Goal: Check status: Check status

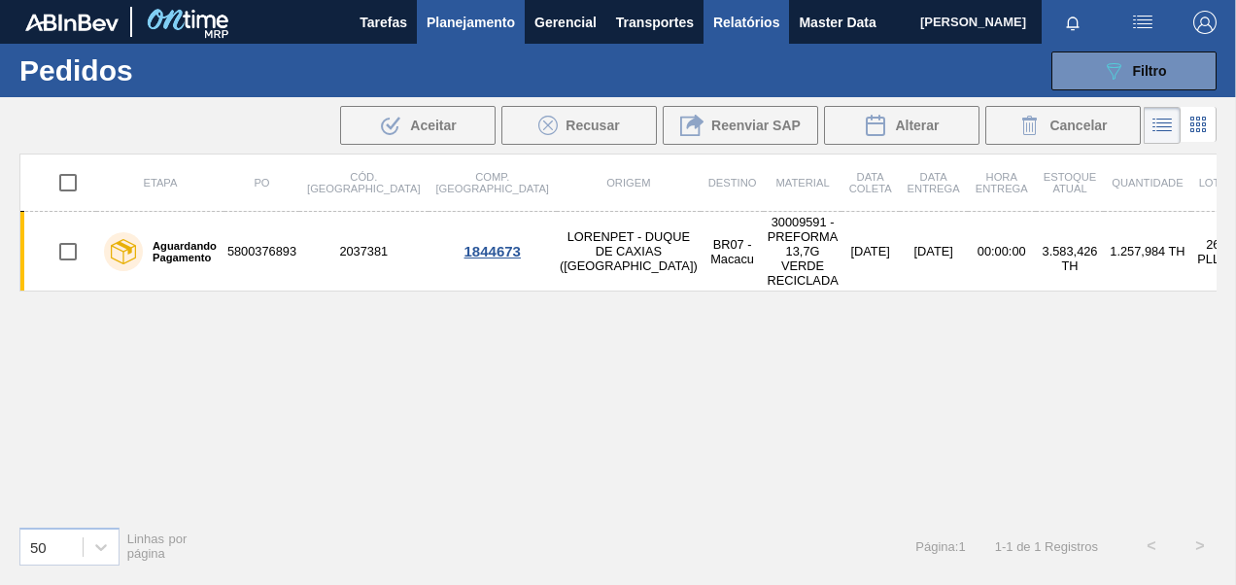
click at [718, 25] on span "Relatórios" at bounding box center [746, 22] width 66 height 23
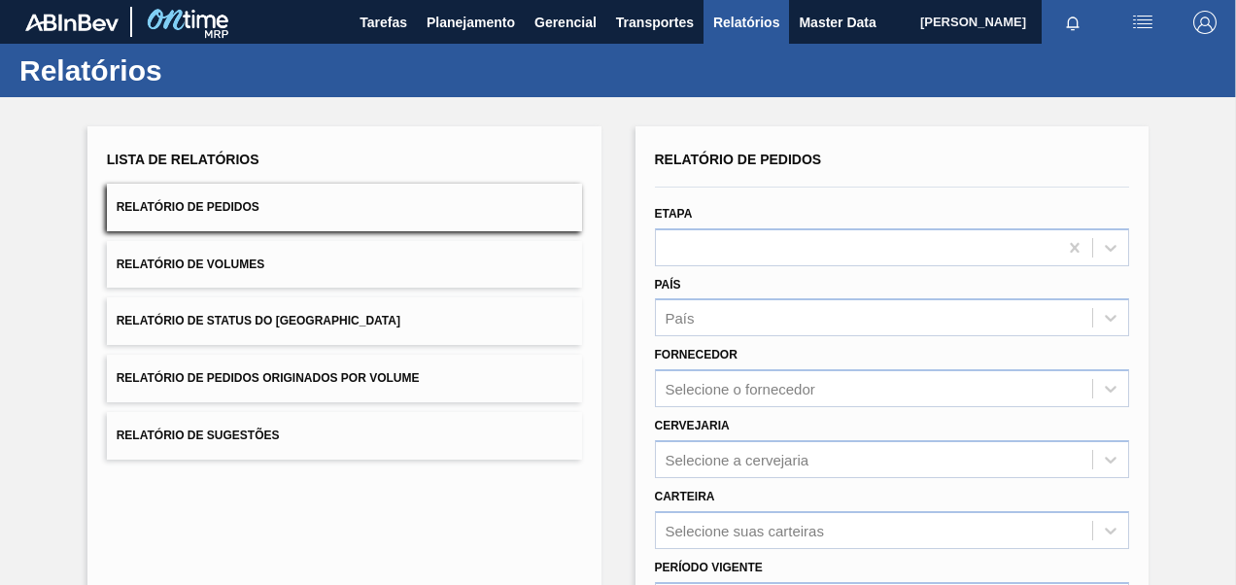
click at [301, 371] on span "Relatório de Pedidos Originados por Volume" at bounding box center [268, 378] width 303 height 14
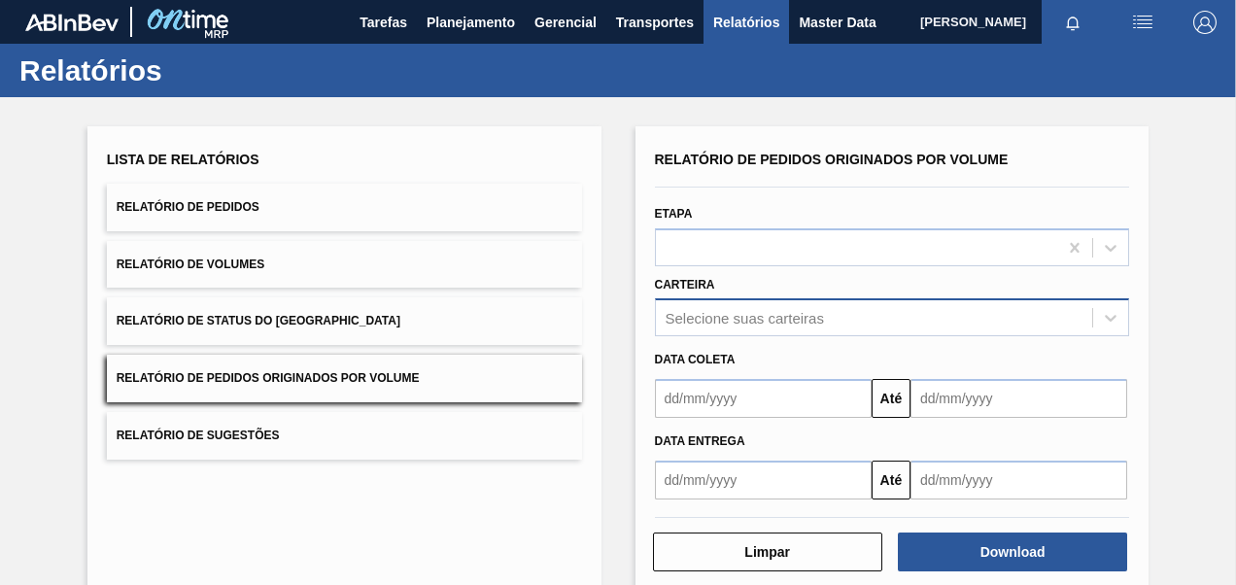
click at [718, 323] on div "Selecione suas carteiras" at bounding box center [892, 317] width 475 height 38
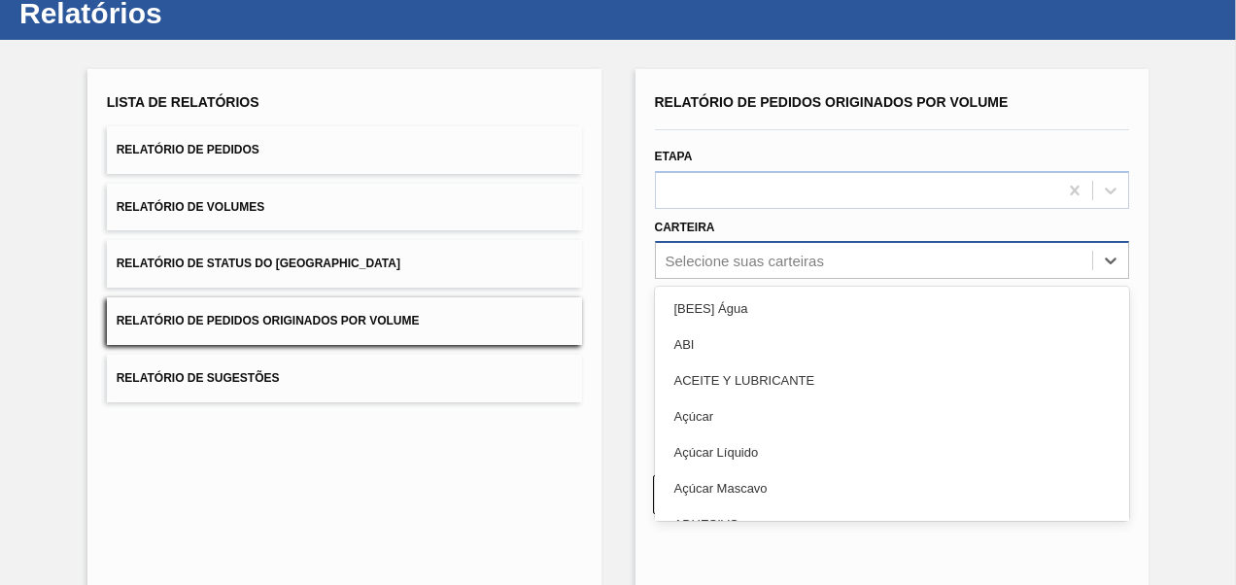
scroll to position [58, 0]
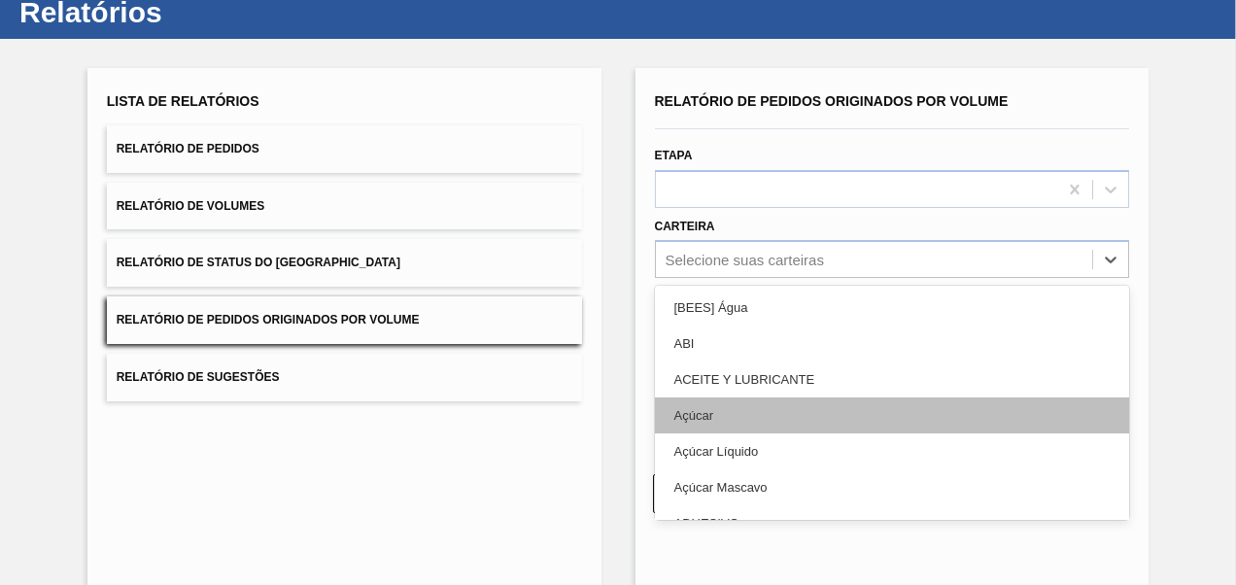
click at [702, 420] on div "Açúcar" at bounding box center [892, 415] width 475 height 36
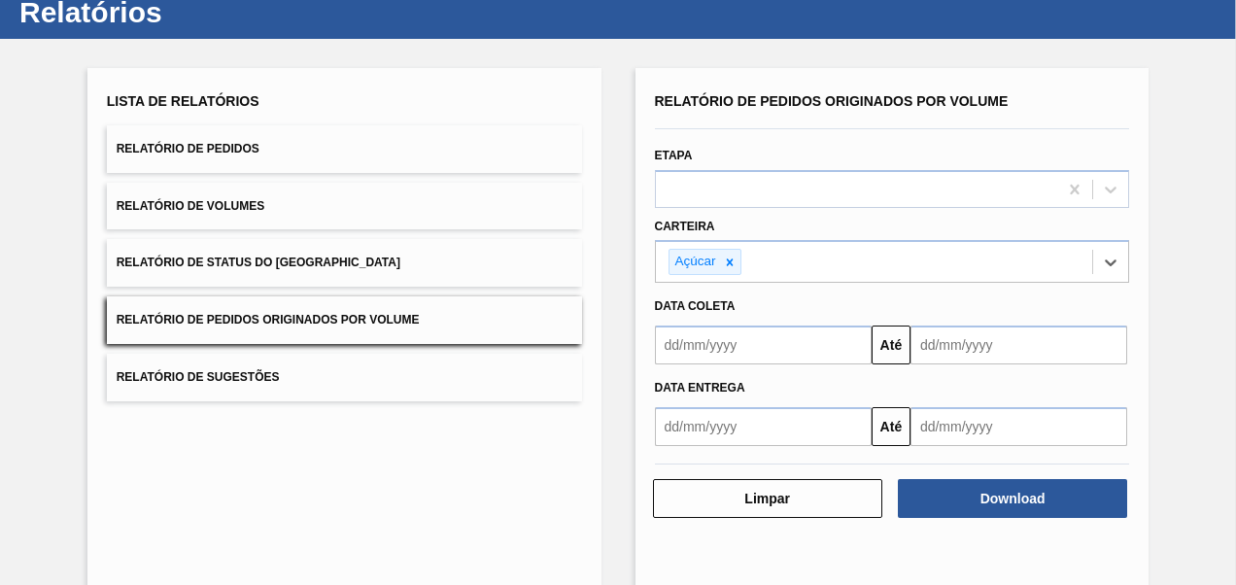
click at [716, 347] on input "text" at bounding box center [763, 344] width 217 height 39
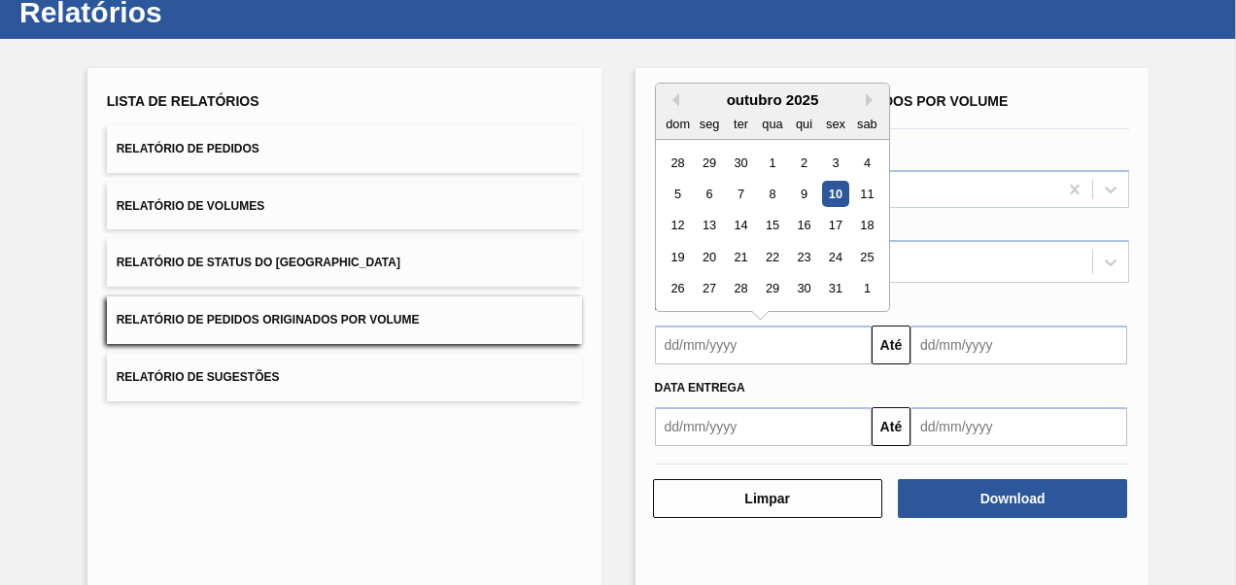
type input "[DATE]"
click at [1047, 352] on input "text" at bounding box center [1018, 344] width 217 height 39
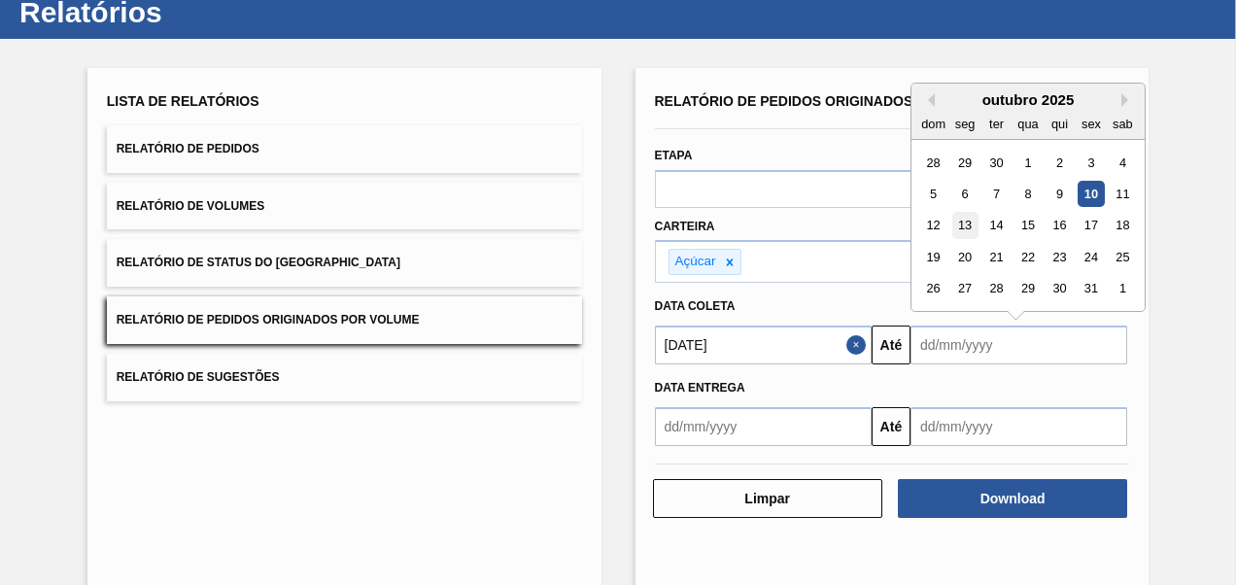
click at [966, 223] on div "13" at bounding box center [964, 226] width 26 height 26
type input "[DATE]"
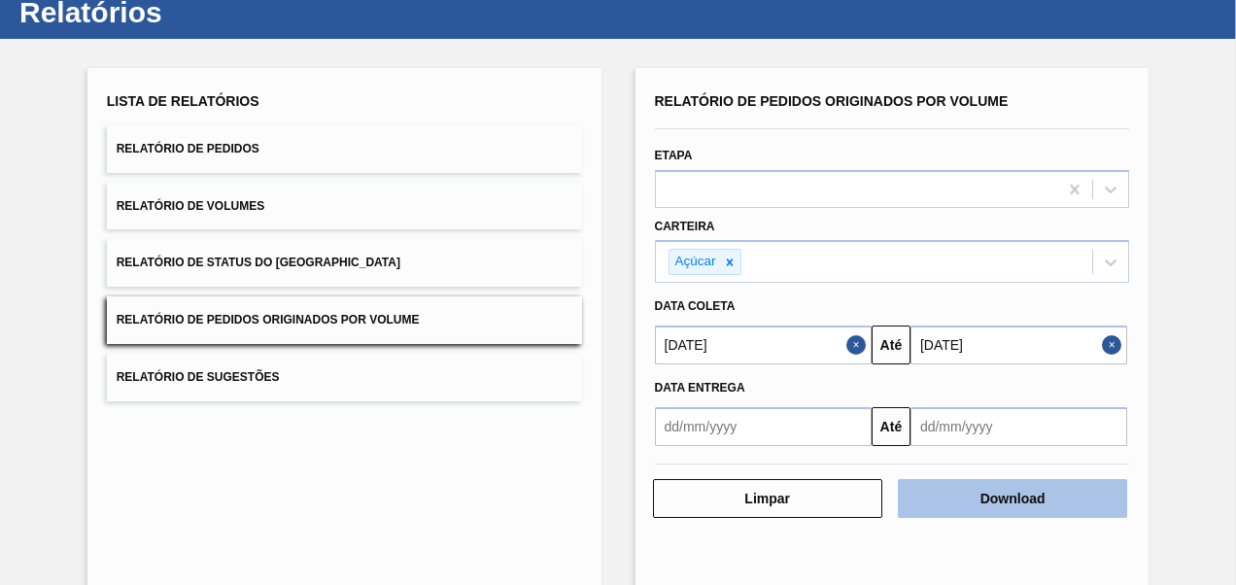
click at [991, 489] on button "Download" at bounding box center [1012, 498] width 229 height 39
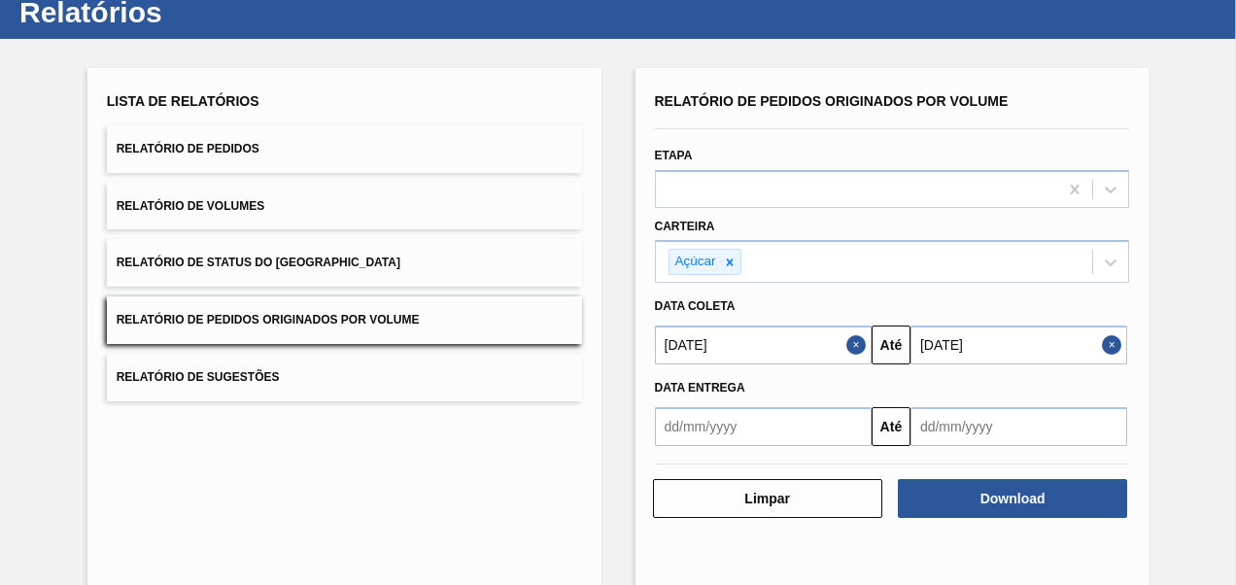
scroll to position [0, 0]
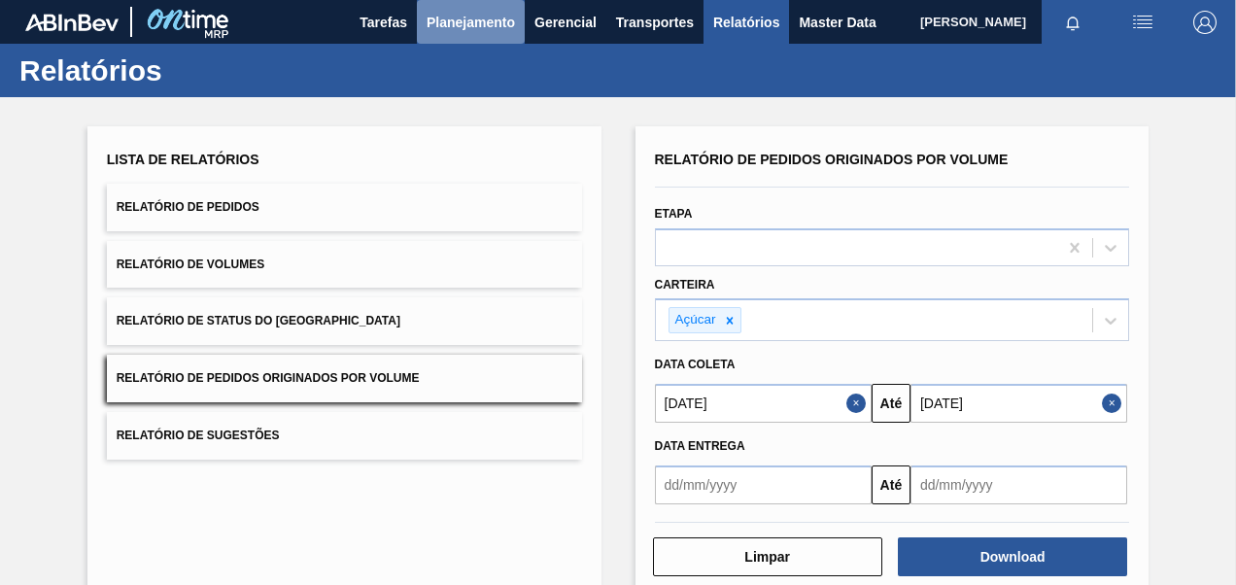
click at [466, 17] on span "Planejamento" at bounding box center [470, 22] width 88 height 23
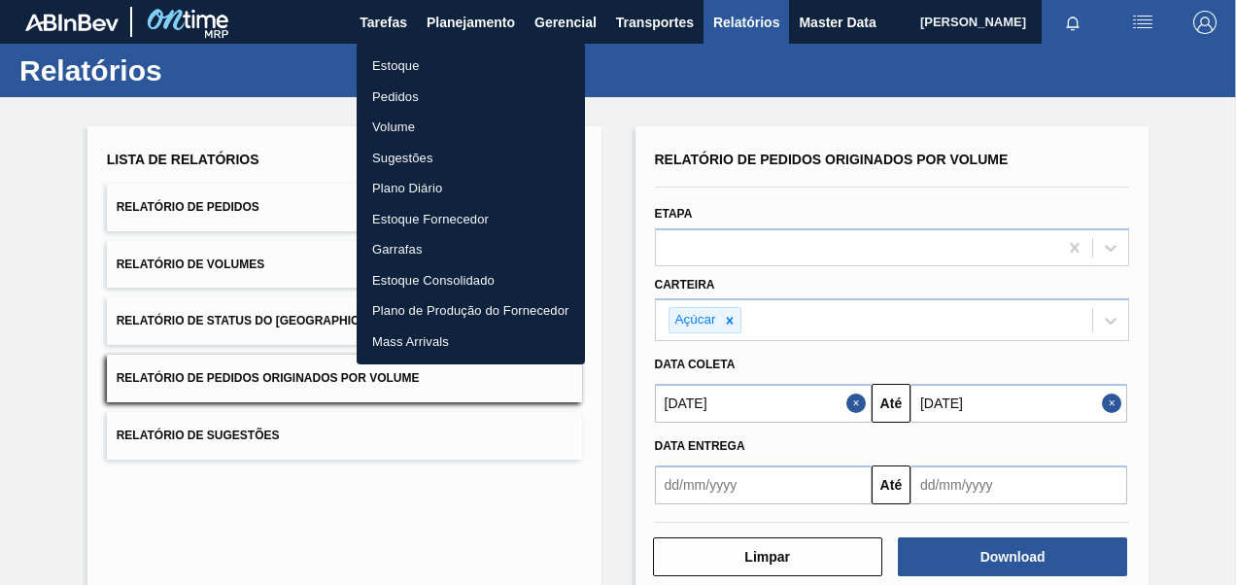
click at [422, 90] on li "Pedidos" at bounding box center [471, 97] width 228 height 31
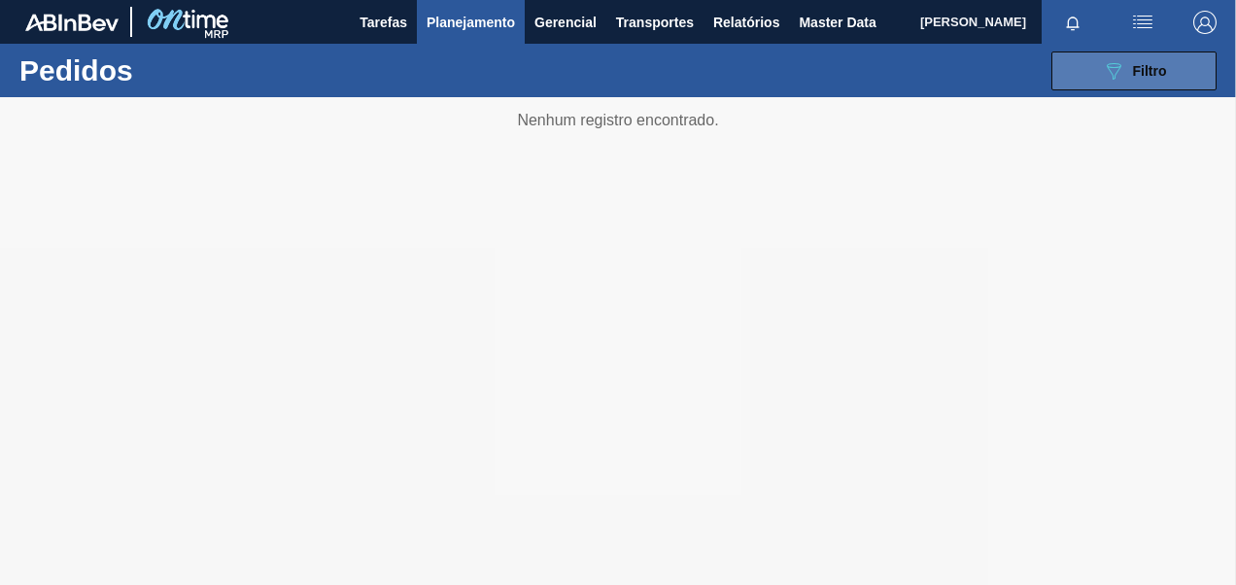
click at [1159, 60] on div "089F7B8B-B2A5-4AFE-B5C0-19BA573D28AC Filtro" at bounding box center [1134, 70] width 65 height 23
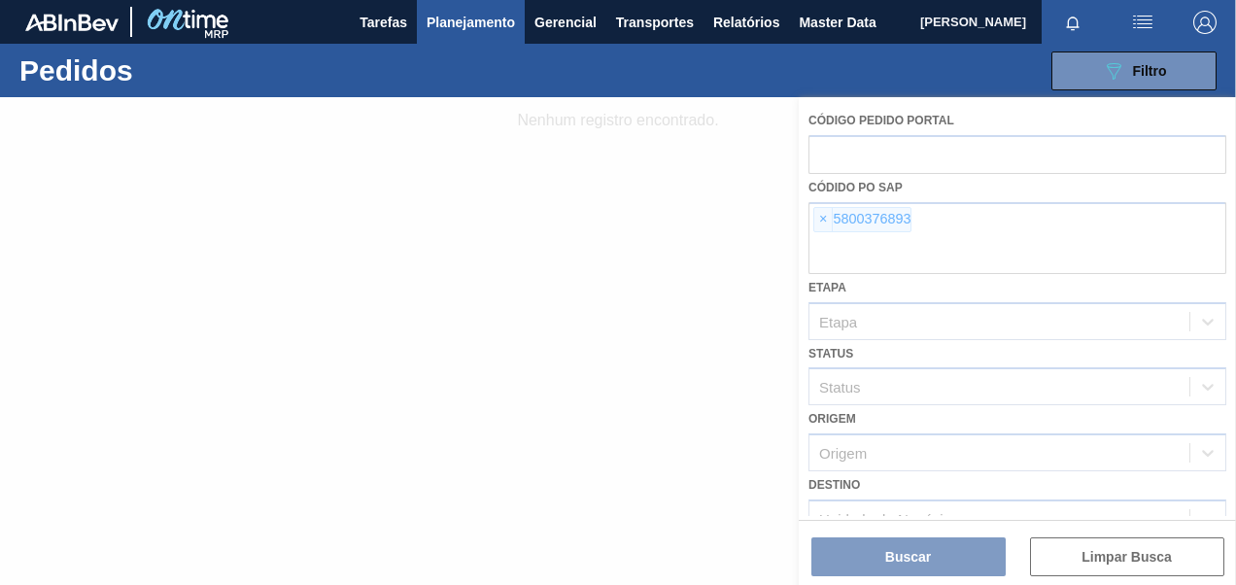
click at [825, 216] on div at bounding box center [618, 341] width 1236 height 488
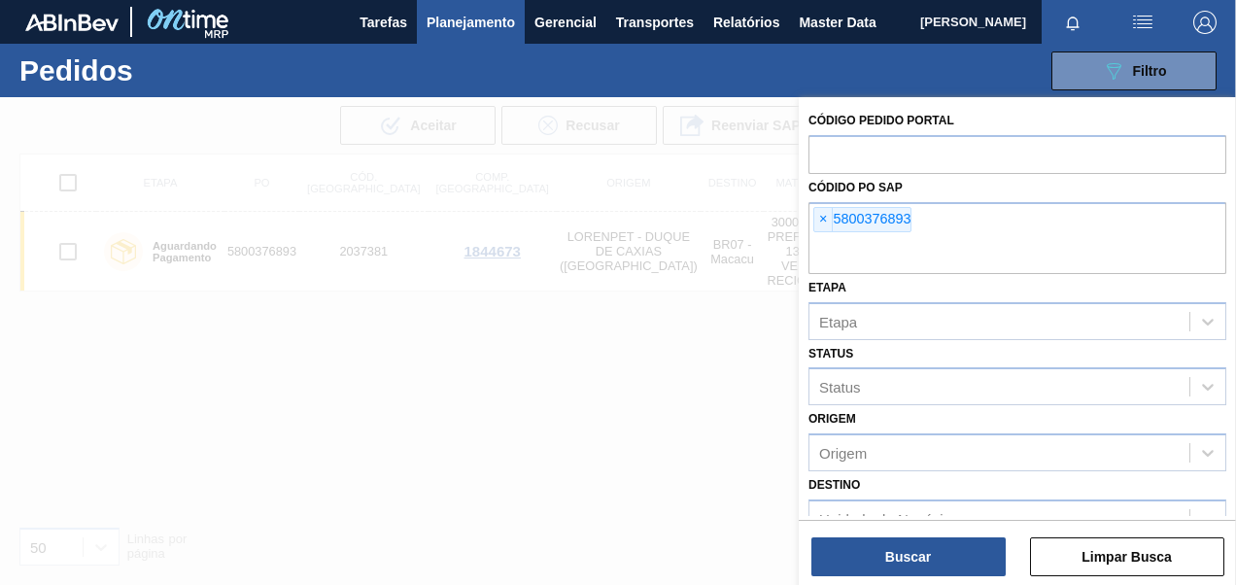
click at [827, 217] on span "×" at bounding box center [823, 219] width 18 height 23
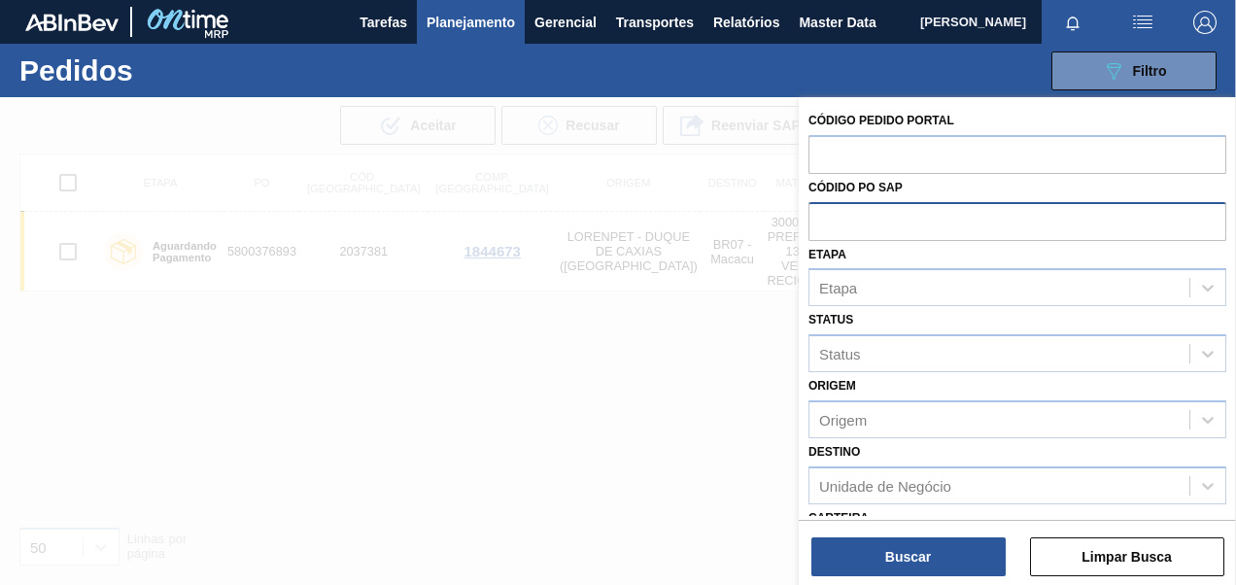
paste input "5800387886"
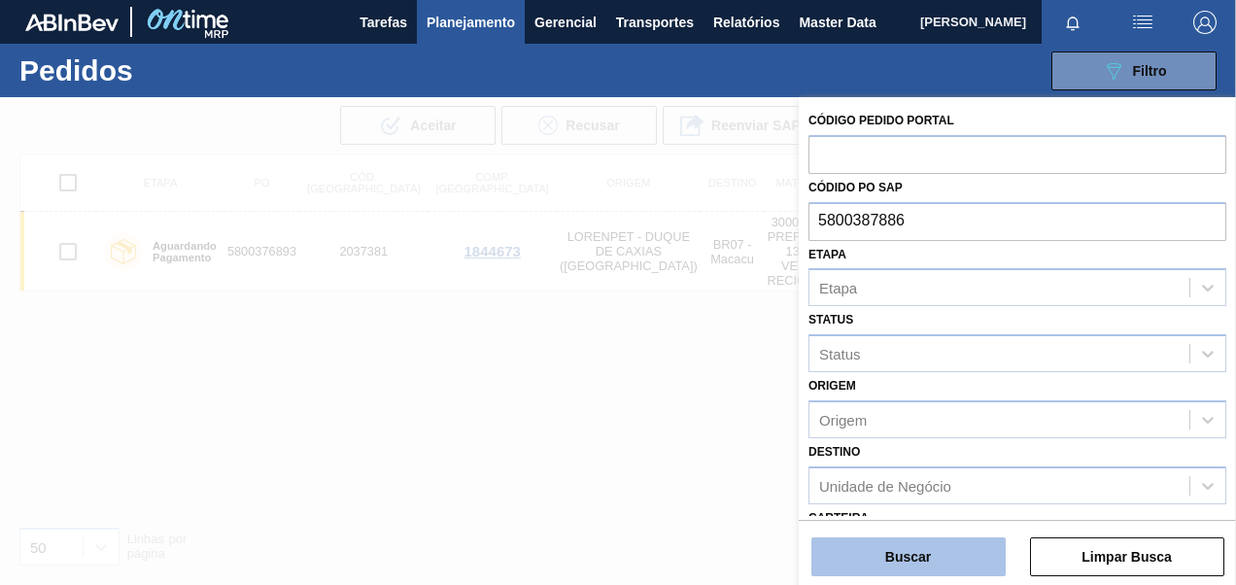
type input "5800387886"
click at [930, 560] on button "Buscar" at bounding box center [908, 556] width 194 height 39
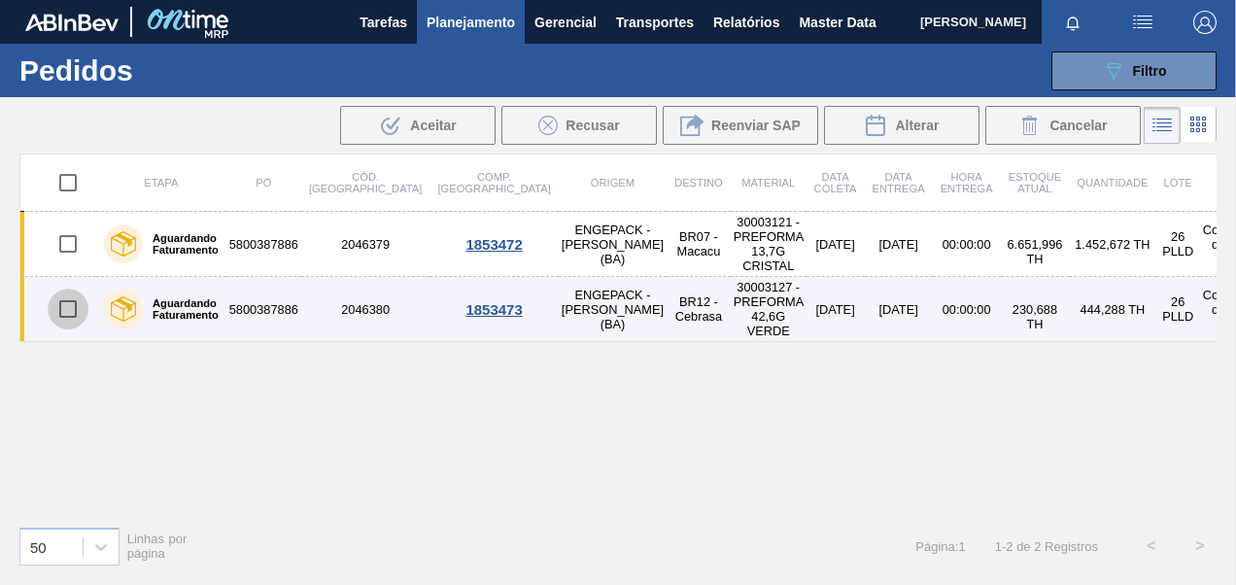
click at [69, 295] on input "checkbox" at bounding box center [68, 309] width 41 height 41
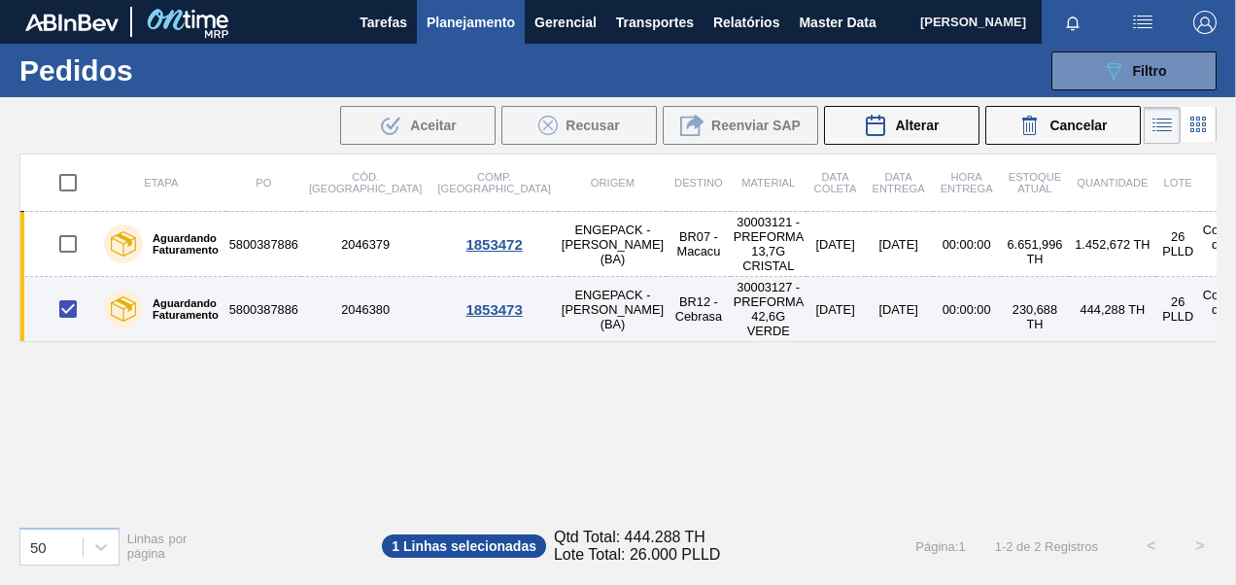
click at [64, 299] on input "checkbox" at bounding box center [68, 309] width 41 height 41
checkbox input "false"
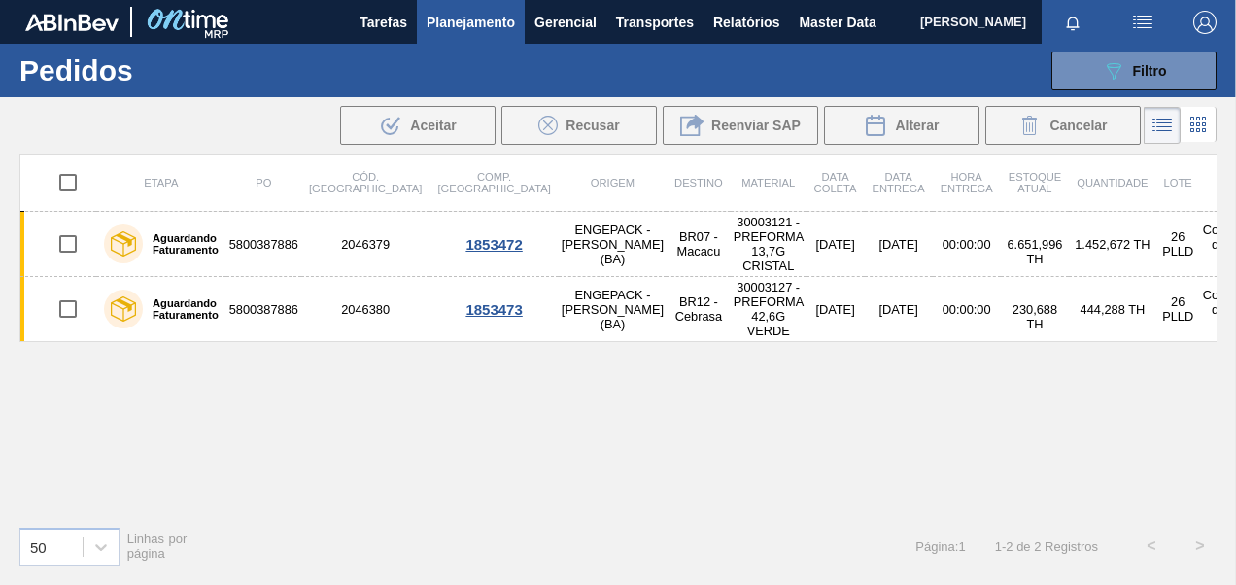
click at [731, 303] on td "30003127 - PREFORMA 42,6G VERDE" at bounding box center [769, 309] width 76 height 65
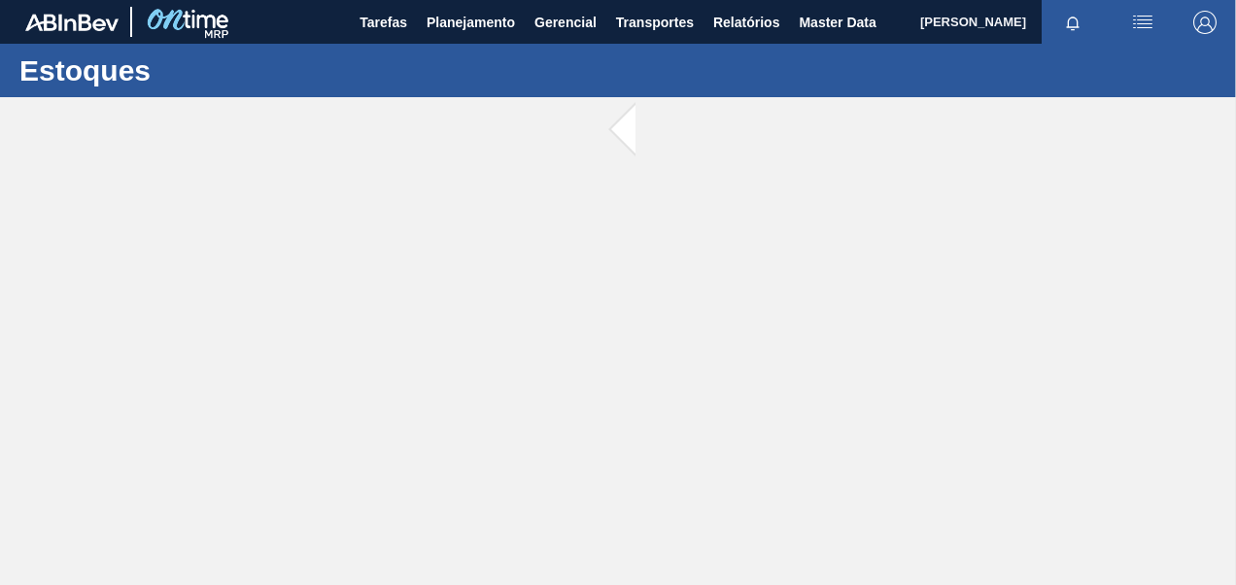
click at [665, 302] on main "Tarefas Planejamento Gerencial Transportes Relatórios Master Data [PERSON_NAME]…" at bounding box center [618, 292] width 1236 height 585
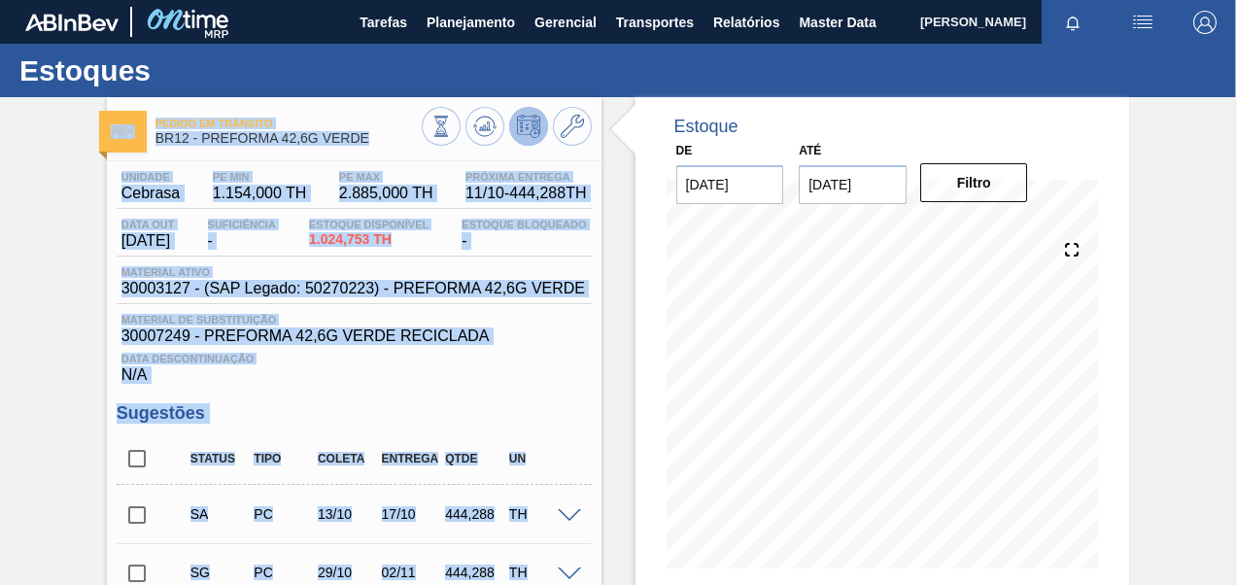
click at [371, 345] on span "30007249 - PREFORMA 42,6G VERDE RECICLADA" at bounding box center [353, 335] width 465 height 17
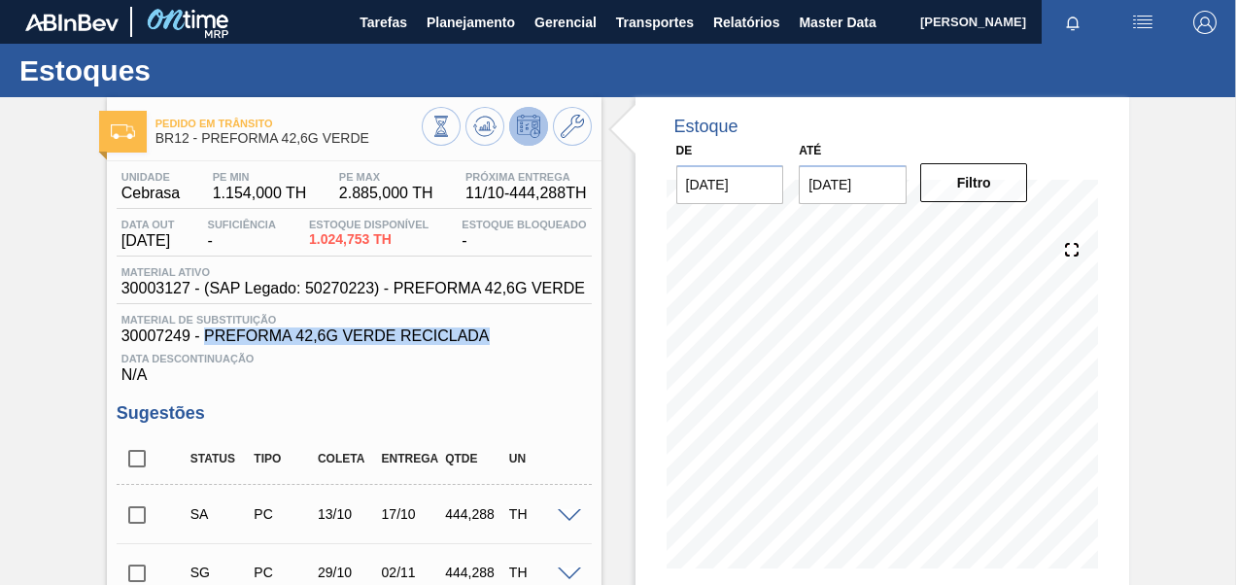
drag, startPoint x: 495, startPoint y: 335, endPoint x: 207, endPoint y: 342, distance: 288.6
click at [207, 342] on span "30007249 - PREFORMA 42,6G VERDE RECICLADA" at bounding box center [353, 335] width 465 height 17
copy span "PREFORMA 42,6G VERDE RECICLADA"
click at [483, 23] on span "Planejamento" at bounding box center [470, 22] width 88 height 23
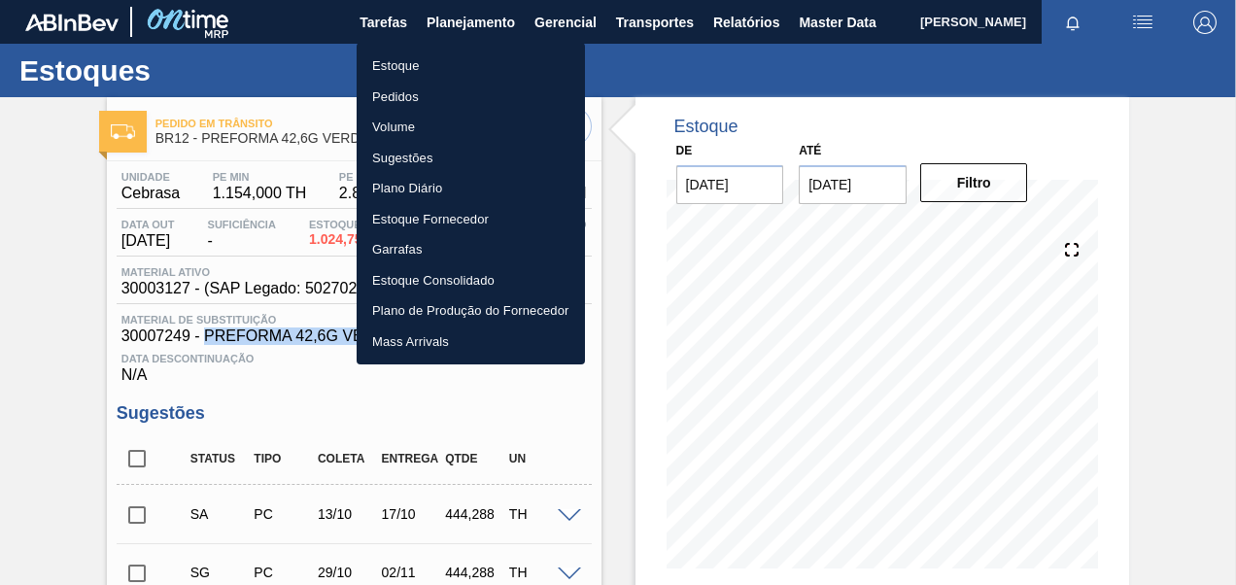
click at [400, 103] on li "Pedidos" at bounding box center [471, 97] width 228 height 31
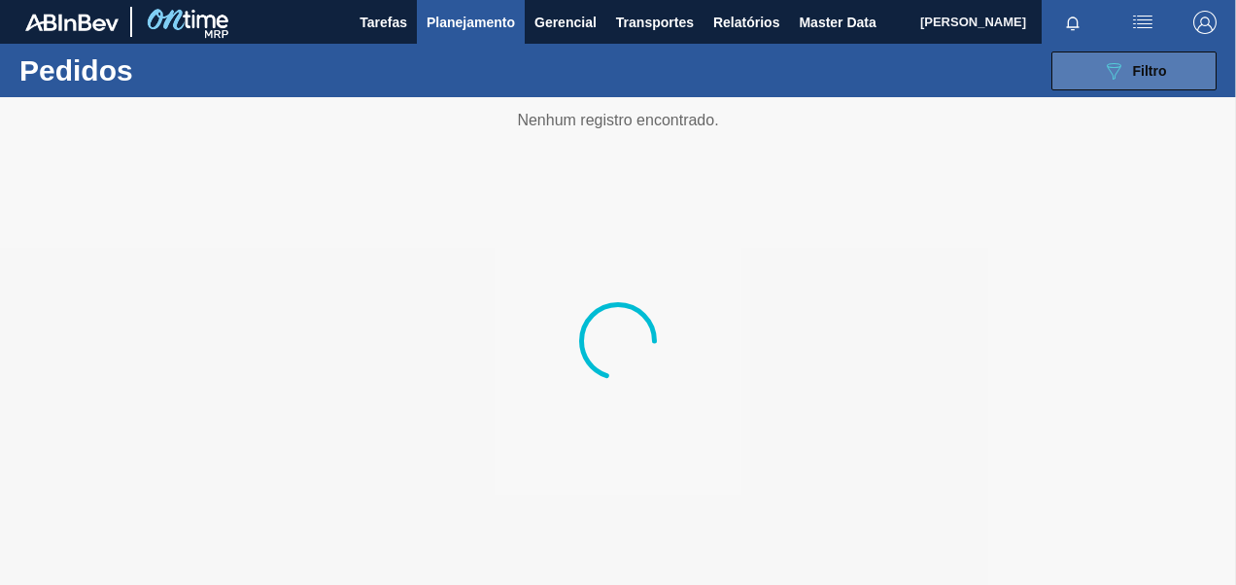
click at [1098, 70] on button "089F7B8B-B2A5-4AFE-B5C0-19BA573D28AC Filtro" at bounding box center [1133, 70] width 165 height 39
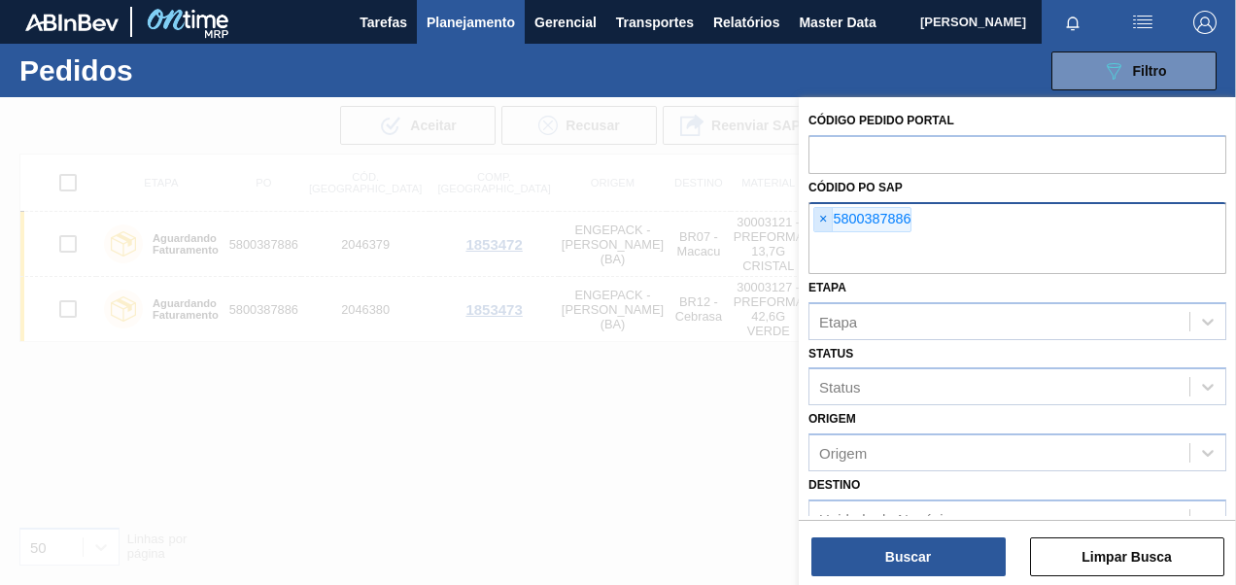
click at [825, 219] on span "×" at bounding box center [823, 219] width 18 height 23
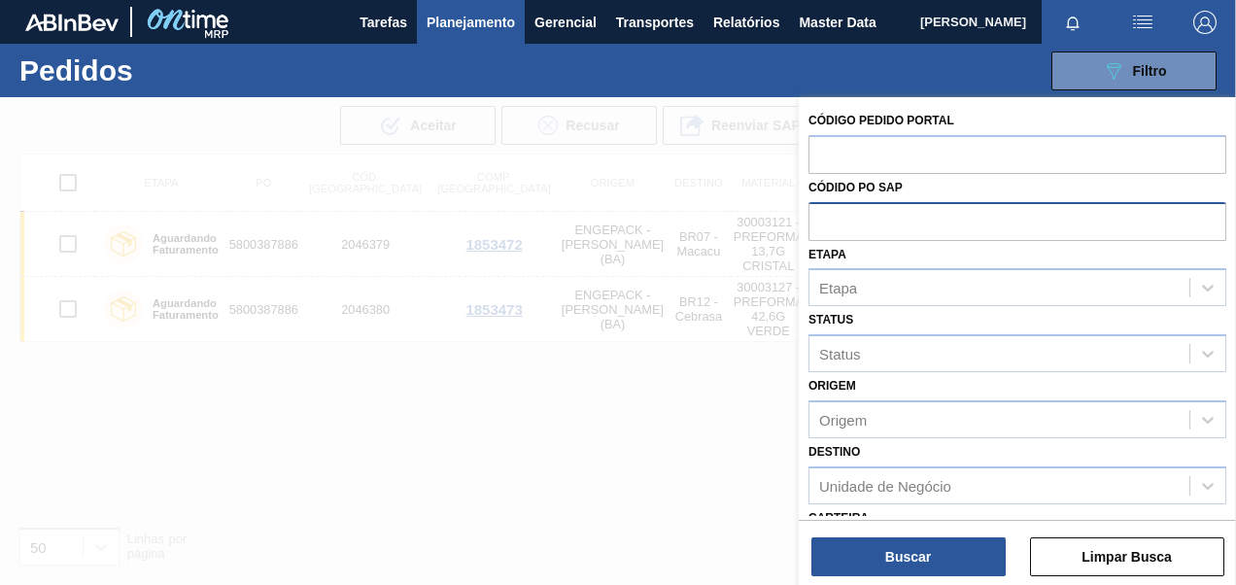
paste input "5800385277"
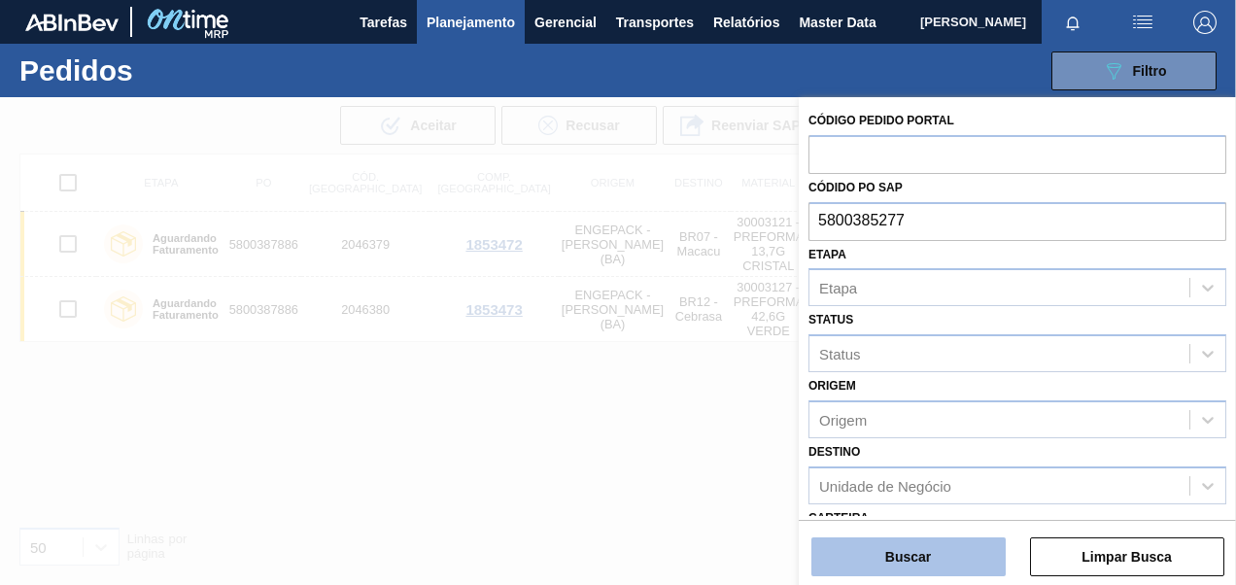
type input "5800385277"
click at [923, 566] on button "Buscar" at bounding box center [908, 556] width 194 height 39
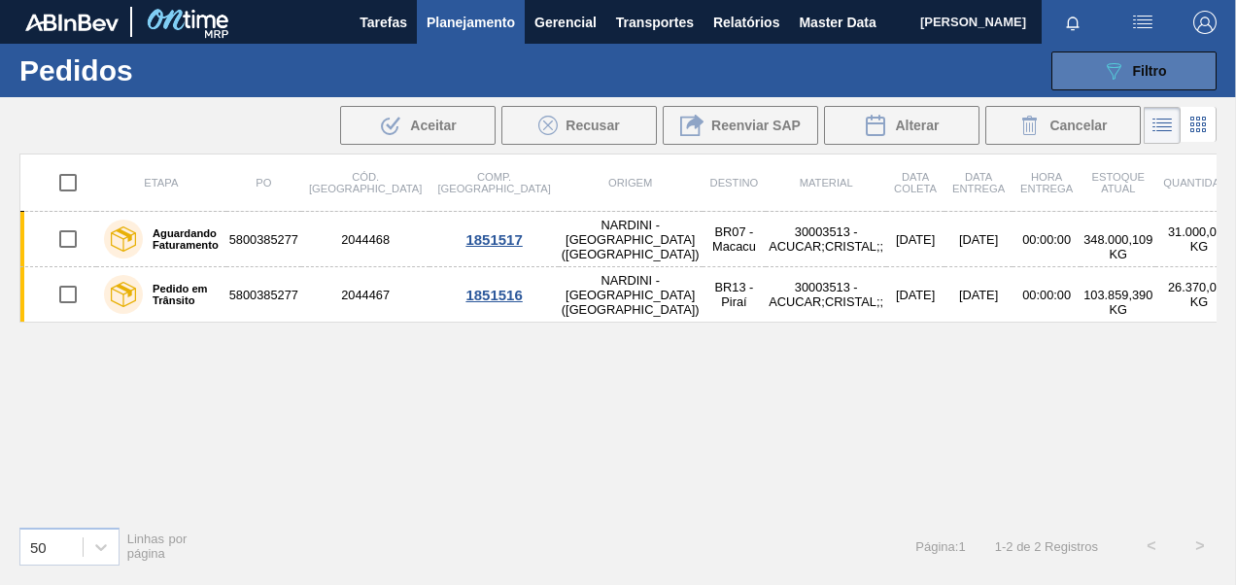
click at [1136, 70] on span "Filtro" at bounding box center [1150, 71] width 34 height 16
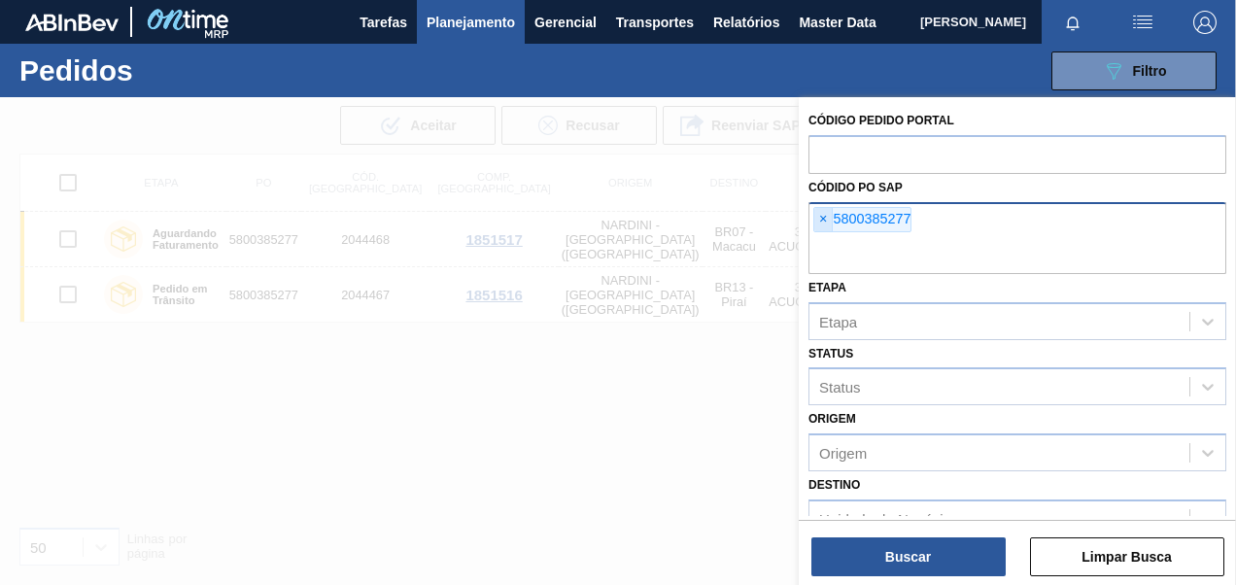
click at [826, 218] on span "×" at bounding box center [823, 219] width 18 height 23
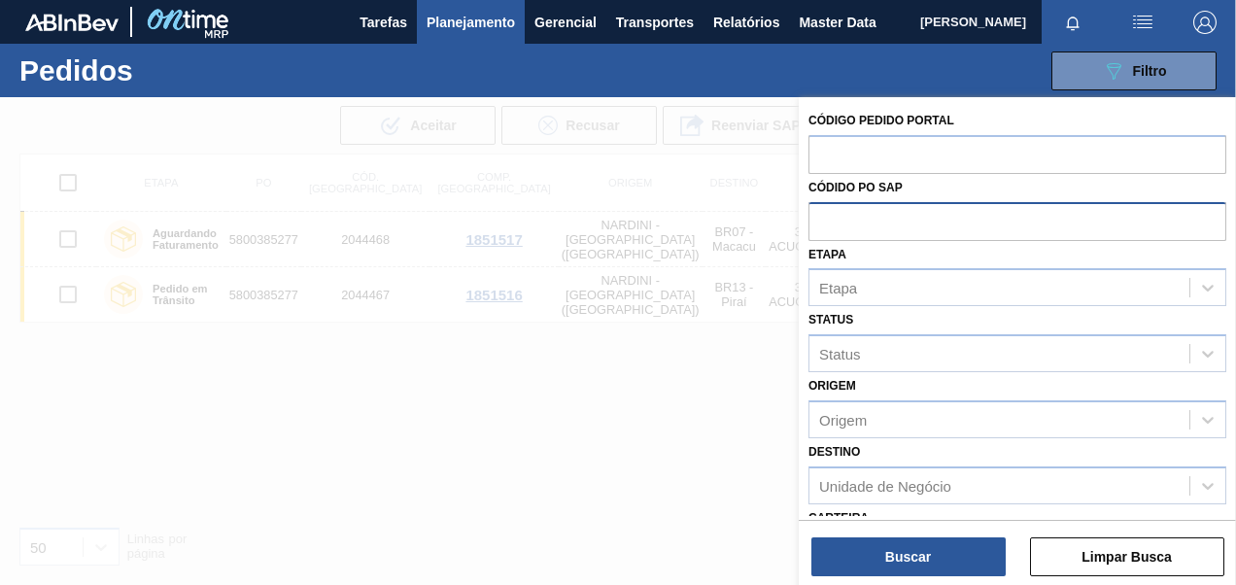
paste input "5800389566"
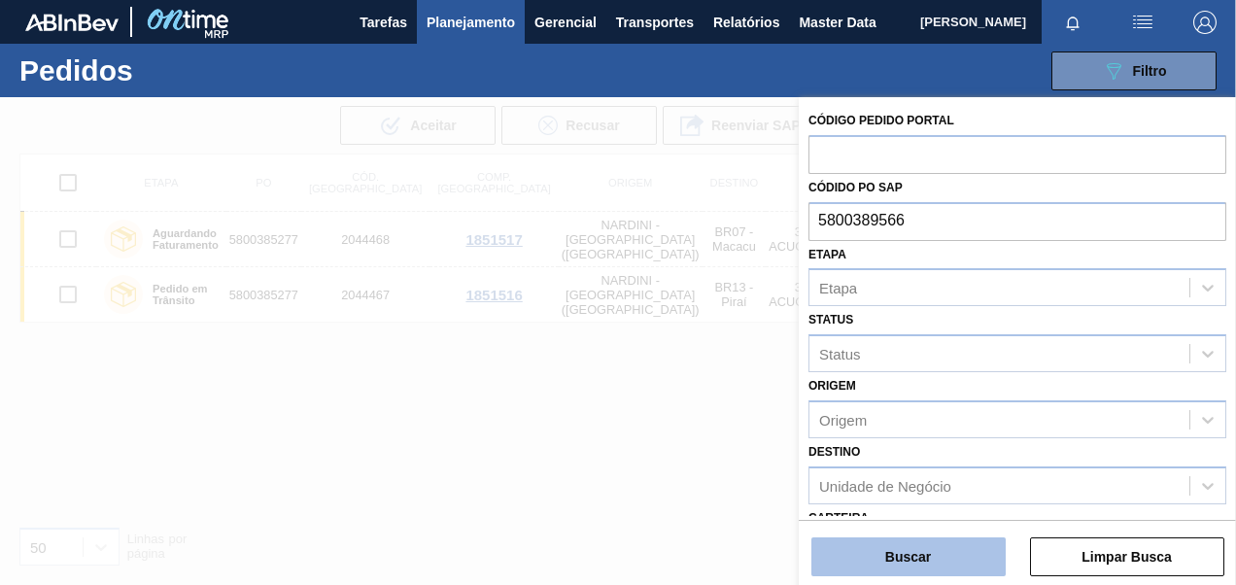
type input "5800389566"
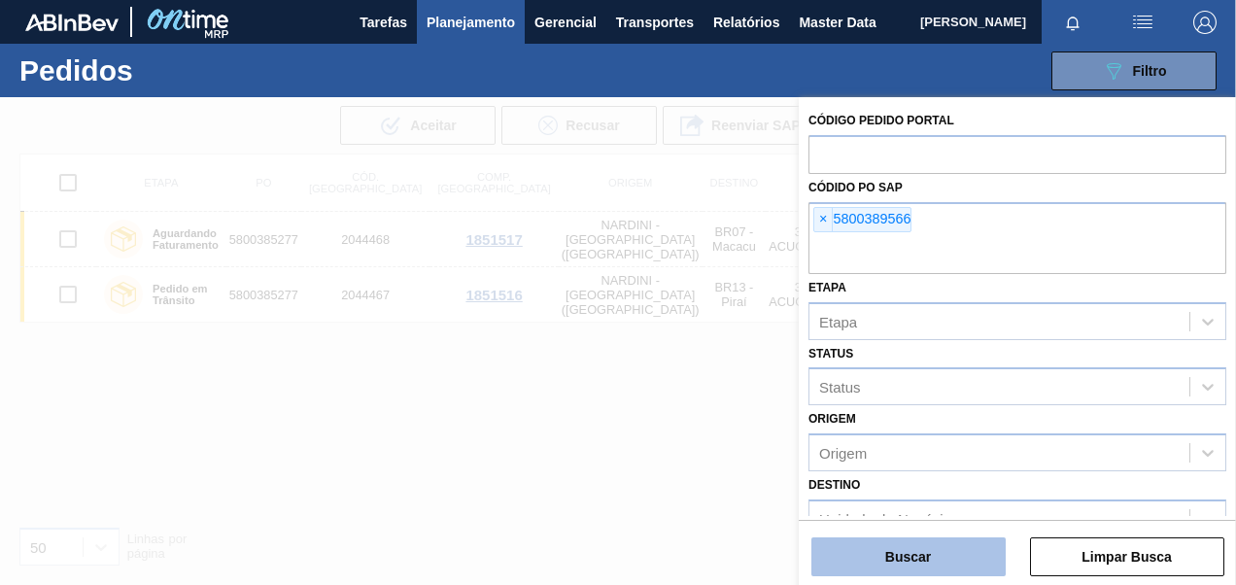
click at [908, 555] on button "Buscar" at bounding box center [908, 556] width 194 height 39
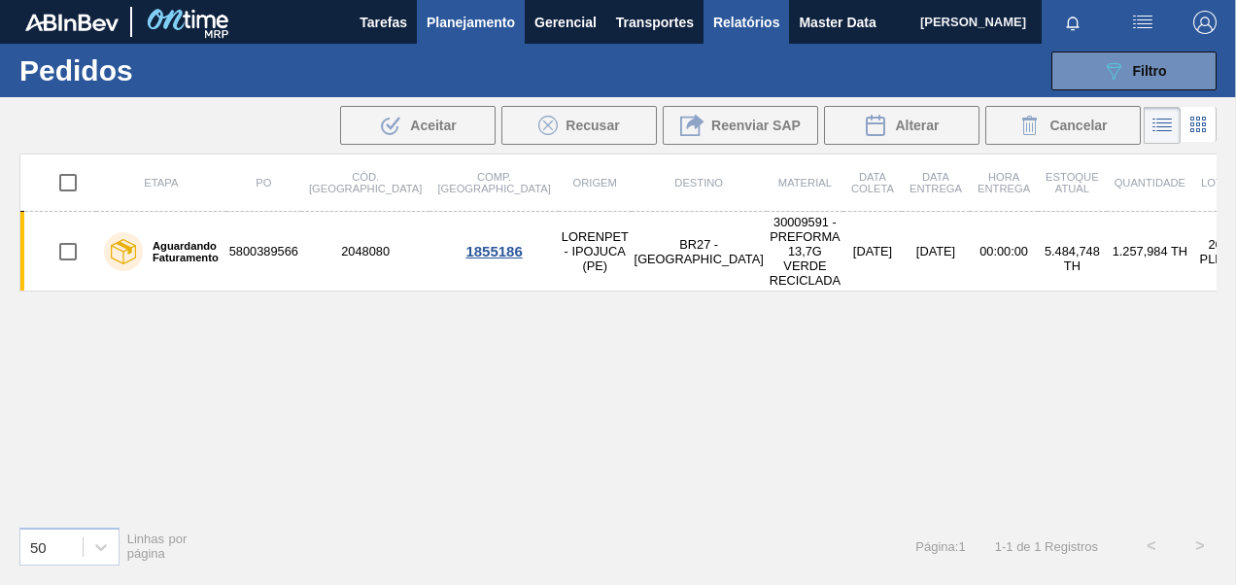
click at [732, 23] on span "Relatórios" at bounding box center [746, 22] width 66 height 23
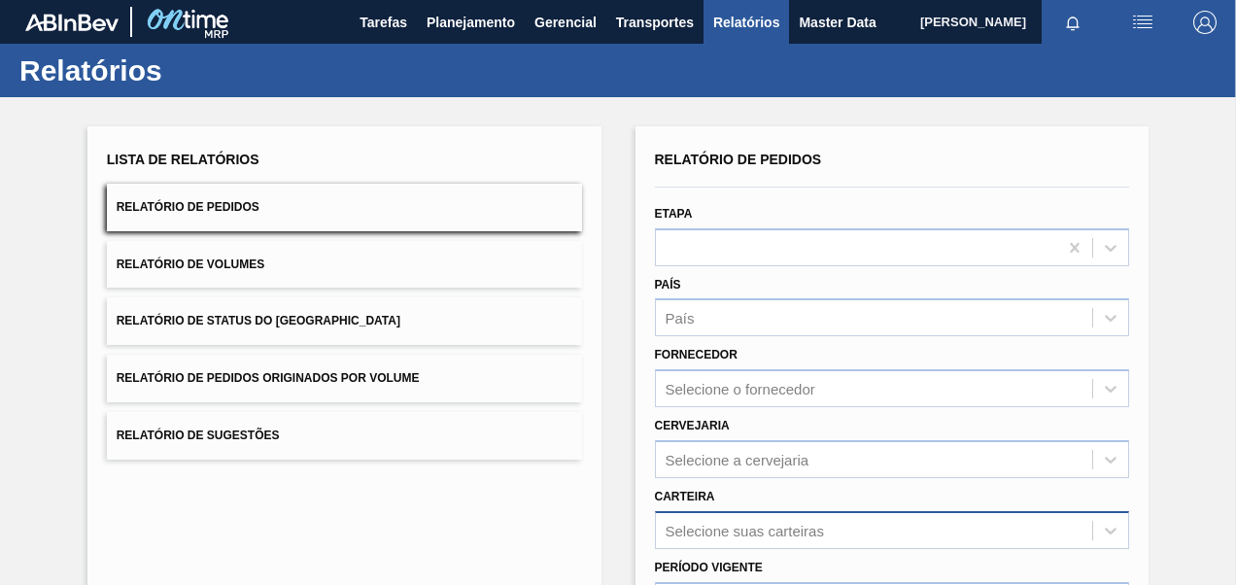
click at [748, 527] on div "Selecione suas carteiras" at bounding box center [892, 530] width 475 height 38
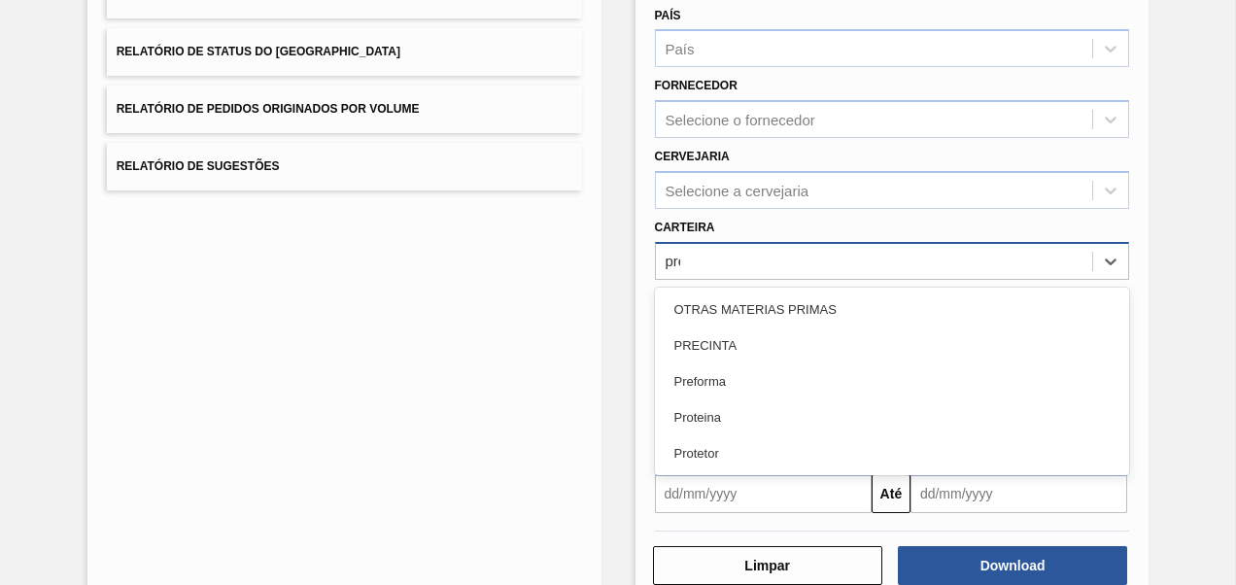
type input "pref"
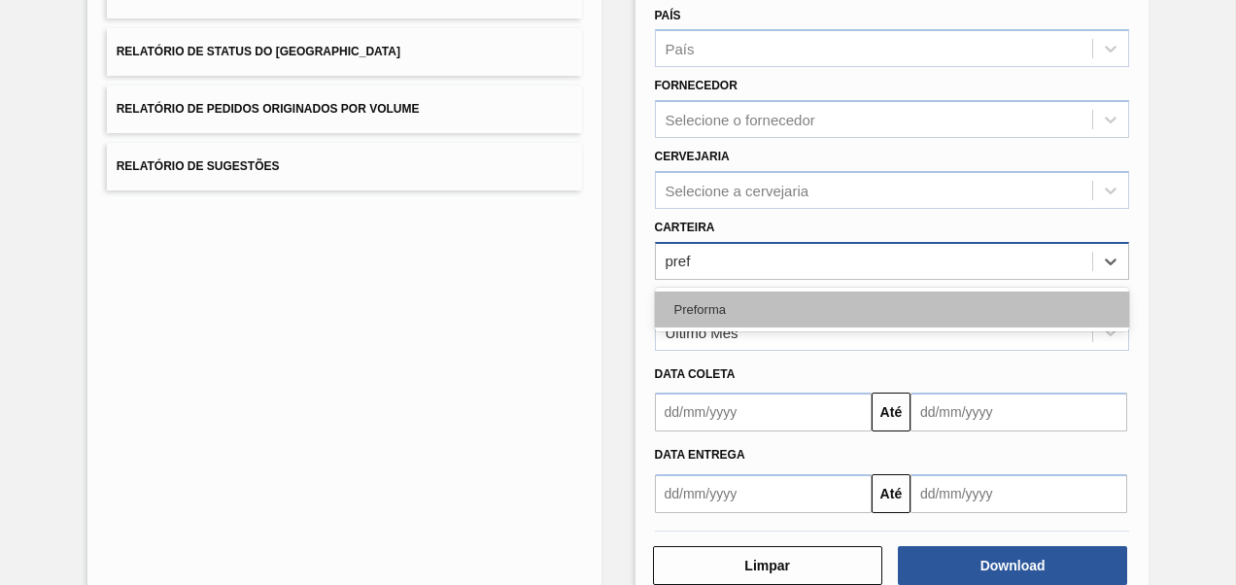
click at [735, 312] on div "Preforma" at bounding box center [892, 309] width 475 height 36
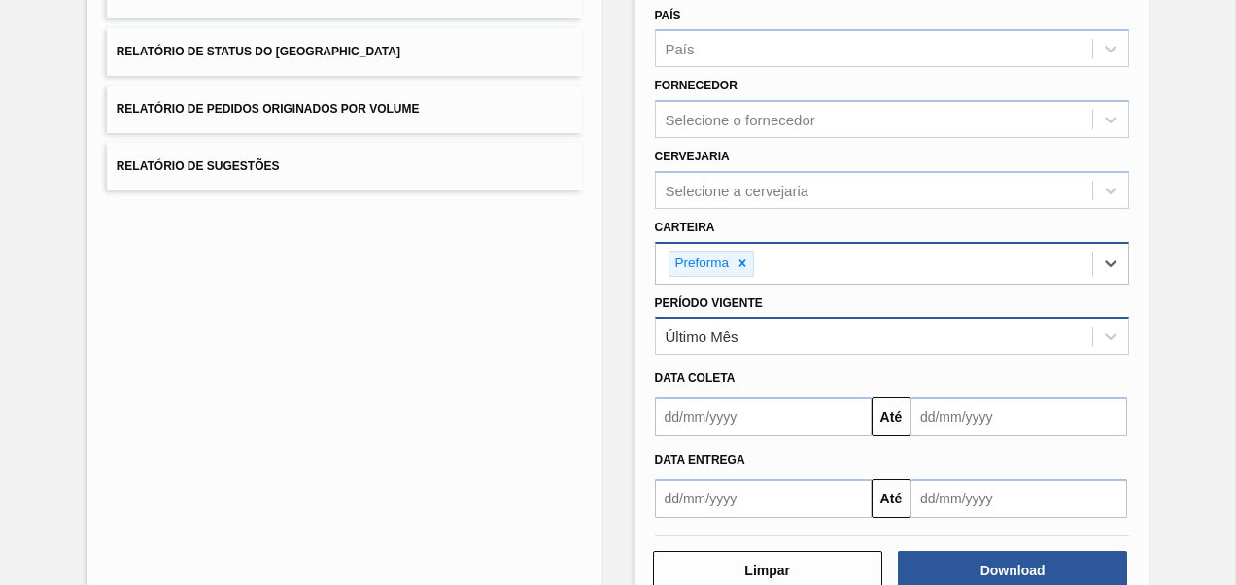
click at [768, 328] on div "Último Mês" at bounding box center [874, 337] width 437 height 28
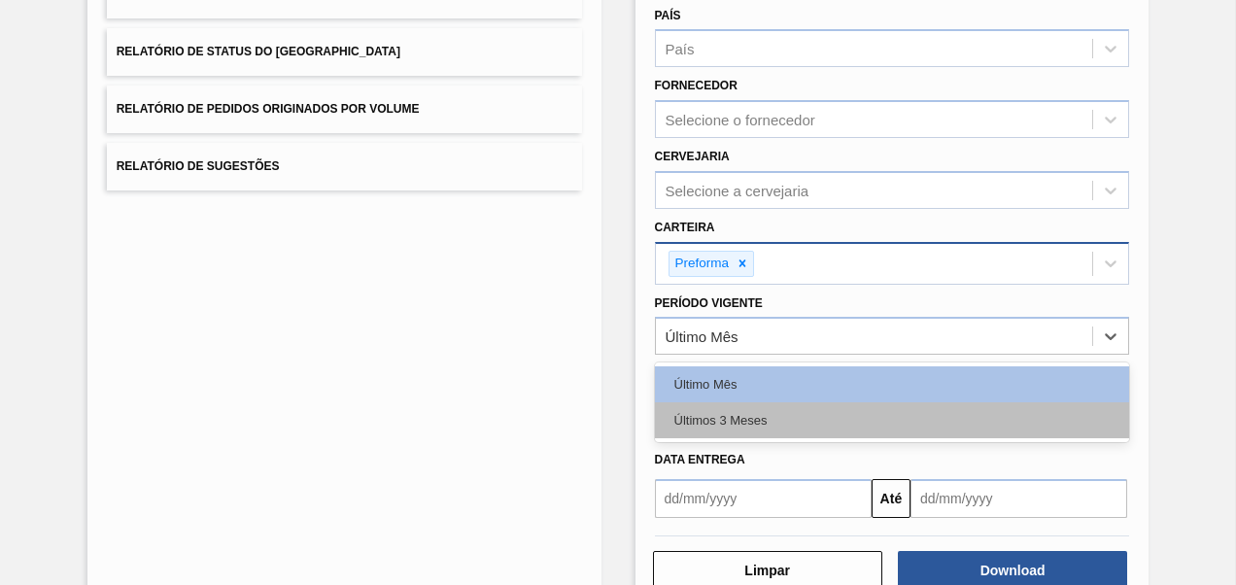
click at [748, 420] on div "Últimos 3 Meses" at bounding box center [892, 420] width 475 height 36
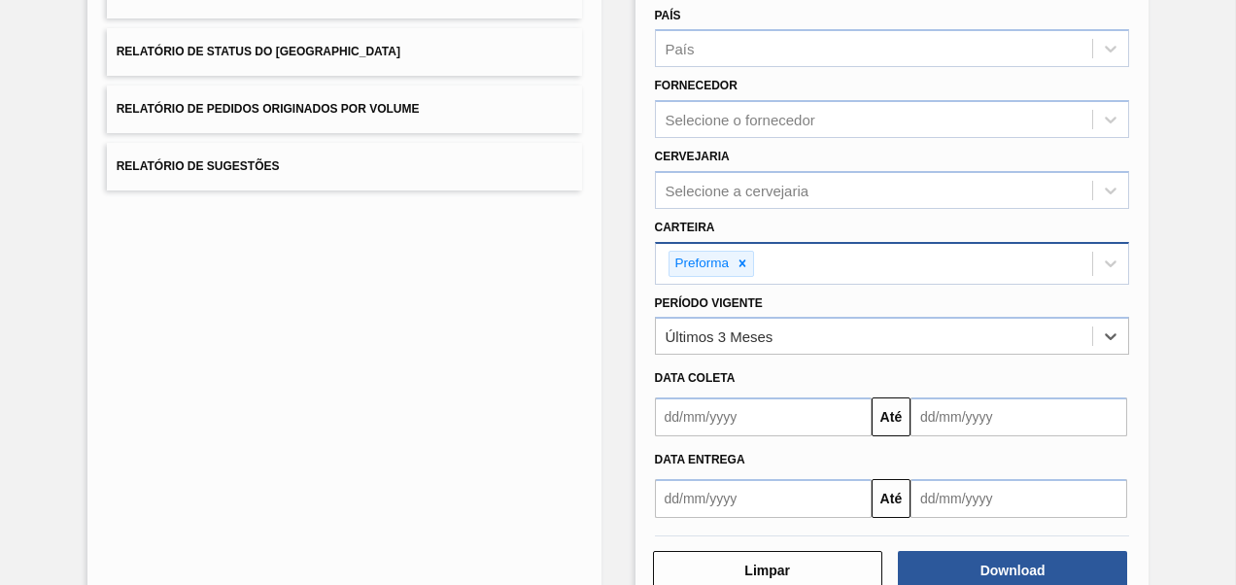
click at [747, 420] on input "text" at bounding box center [763, 416] width 217 height 39
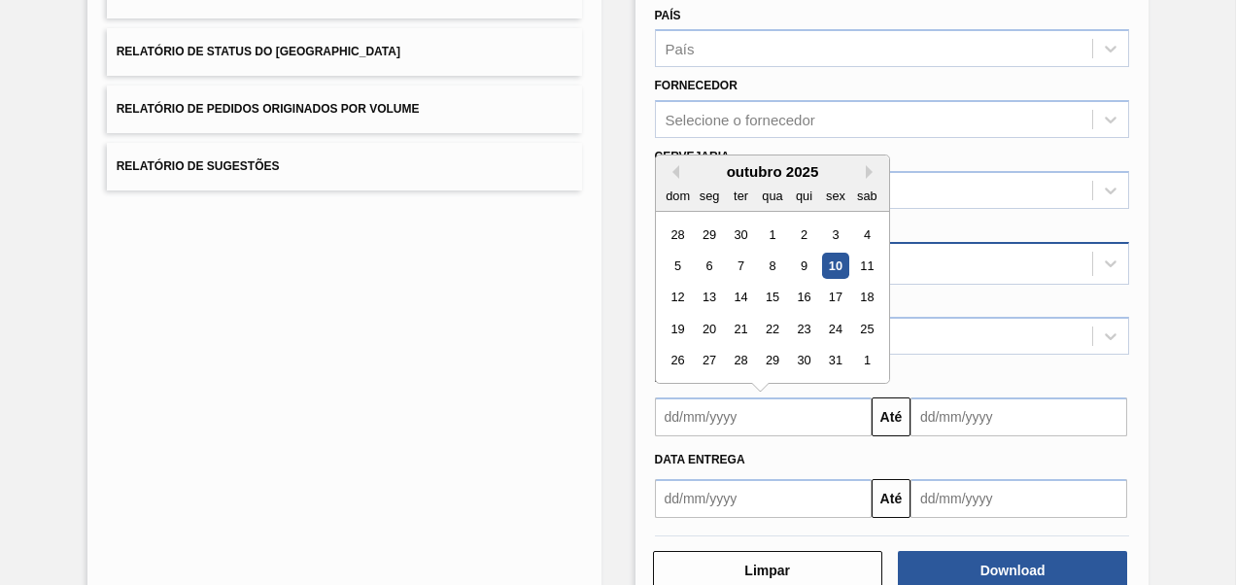
type input "[DATE]"
click at [1024, 420] on input "text" at bounding box center [1018, 416] width 217 height 39
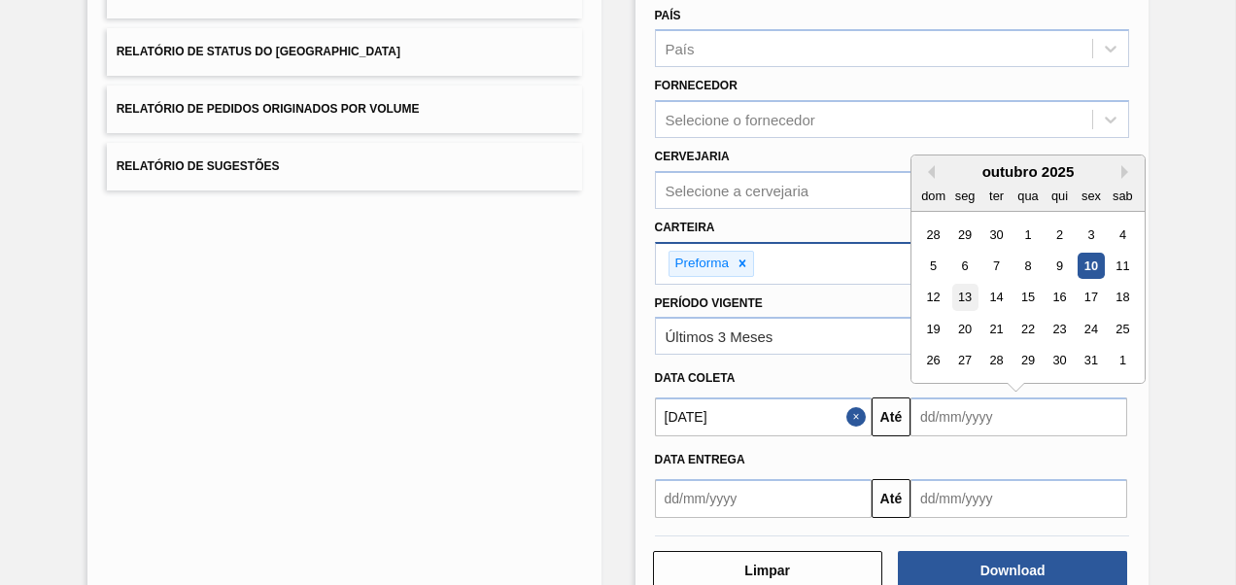
click at [966, 293] on div "13" at bounding box center [964, 298] width 26 height 26
type input "[DATE]"
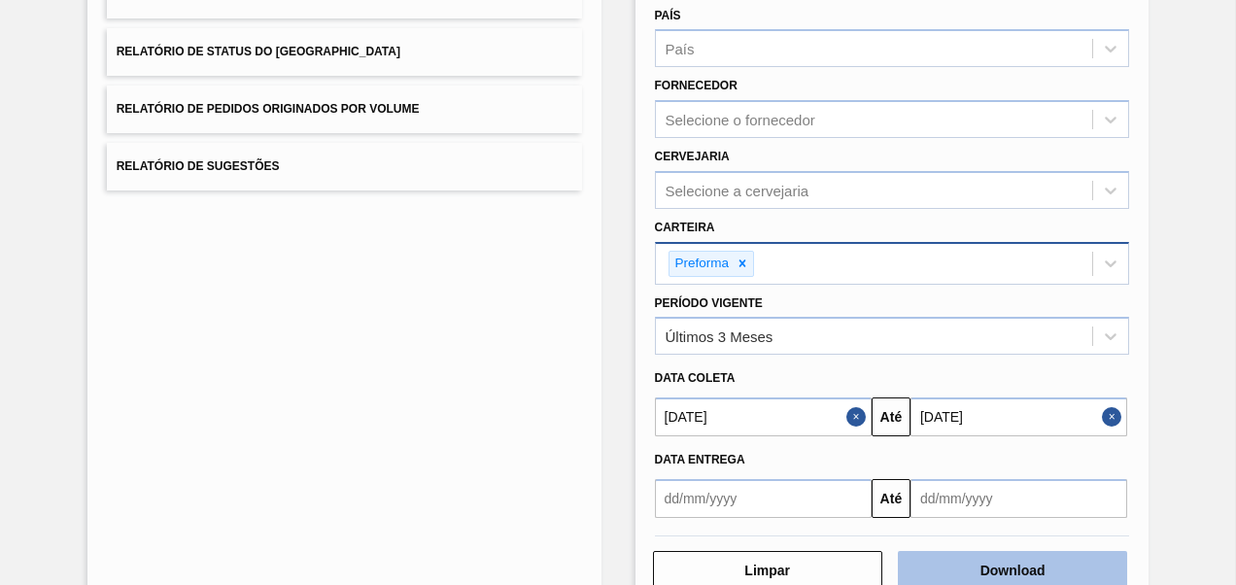
click at [980, 561] on button "Download" at bounding box center [1012, 570] width 229 height 39
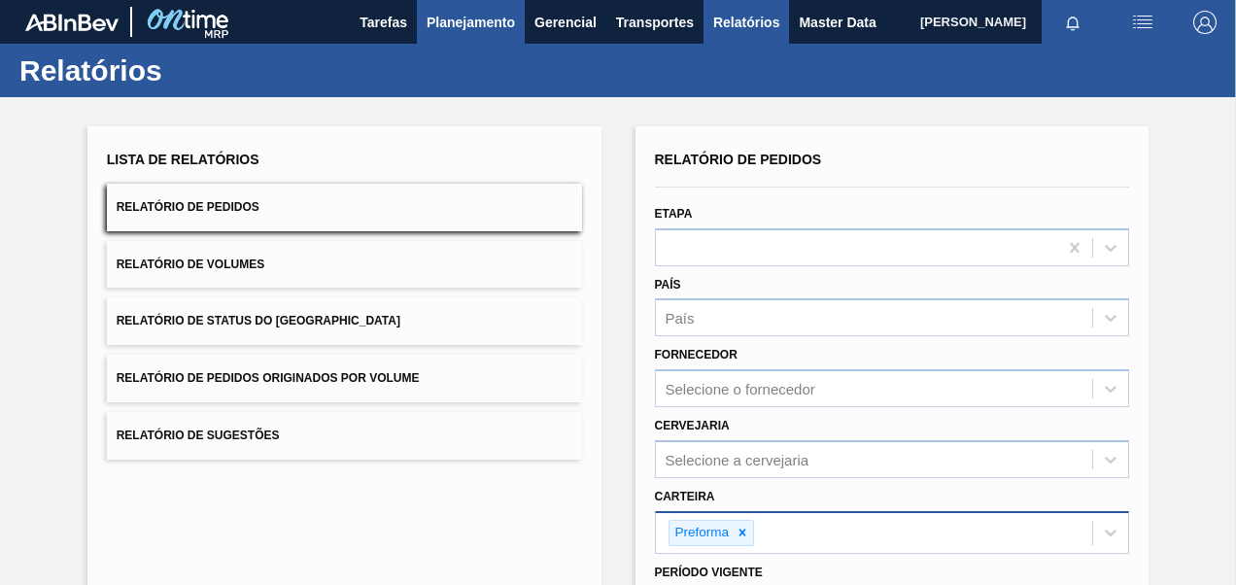
click at [490, 27] on span "Planejamento" at bounding box center [470, 22] width 88 height 23
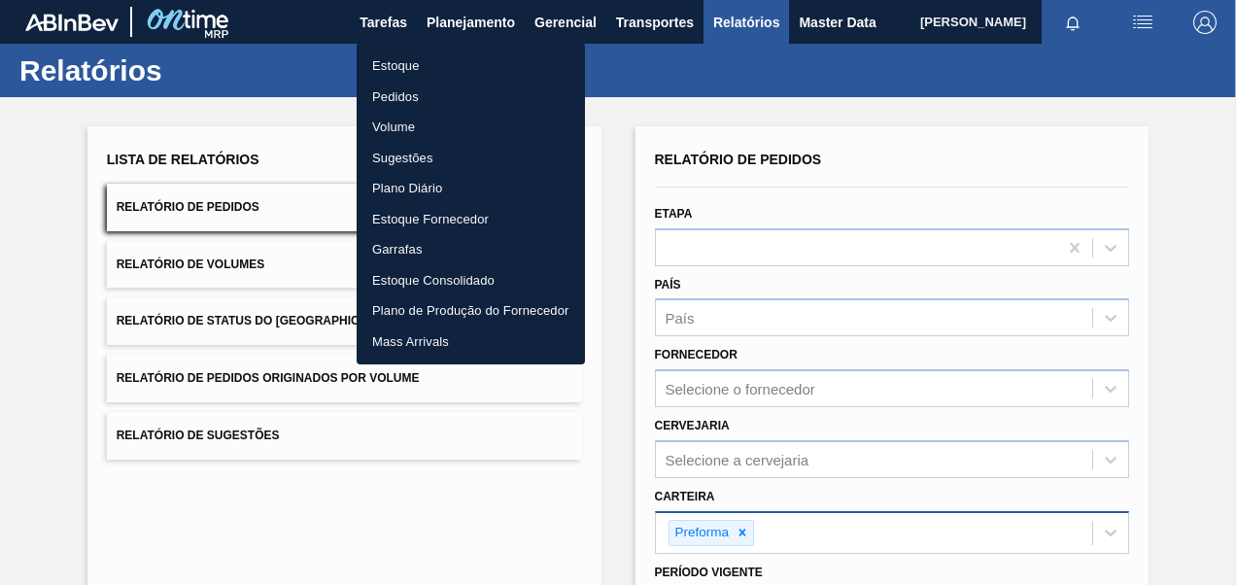
click at [410, 96] on li "Pedidos" at bounding box center [471, 97] width 228 height 31
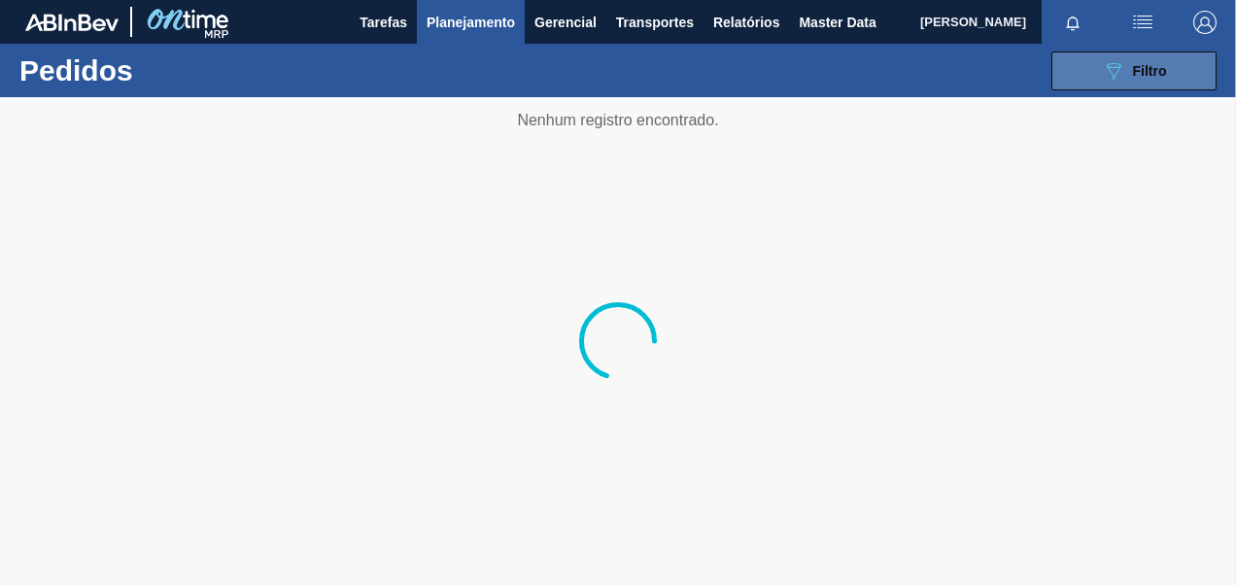
click at [1121, 72] on icon "089F7B8B-B2A5-4AFE-B5C0-19BA573D28AC" at bounding box center [1113, 70] width 23 height 23
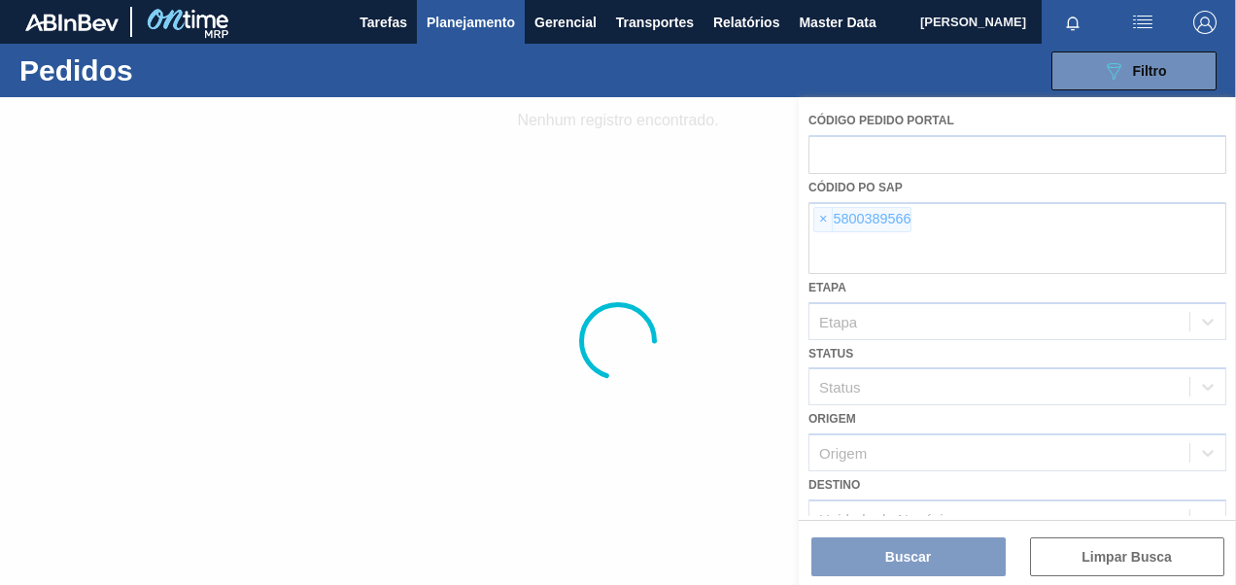
click at [828, 221] on div at bounding box center [618, 341] width 1236 height 488
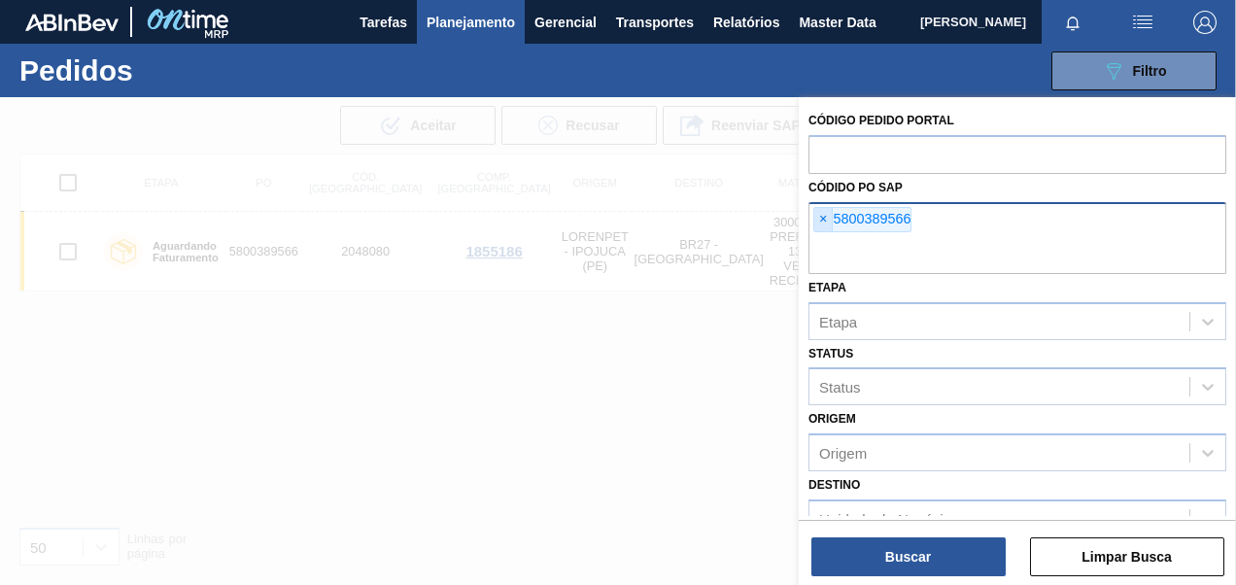
click at [822, 219] on span "×" at bounding box center [823, 219] width 18 height 23
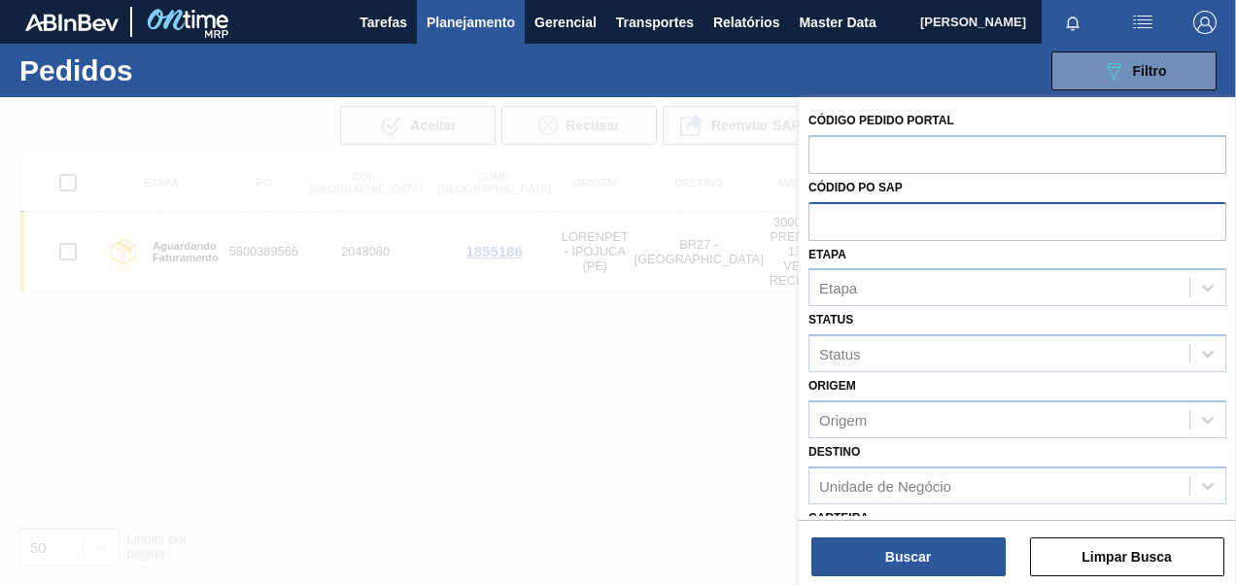
paste input "5800376893"
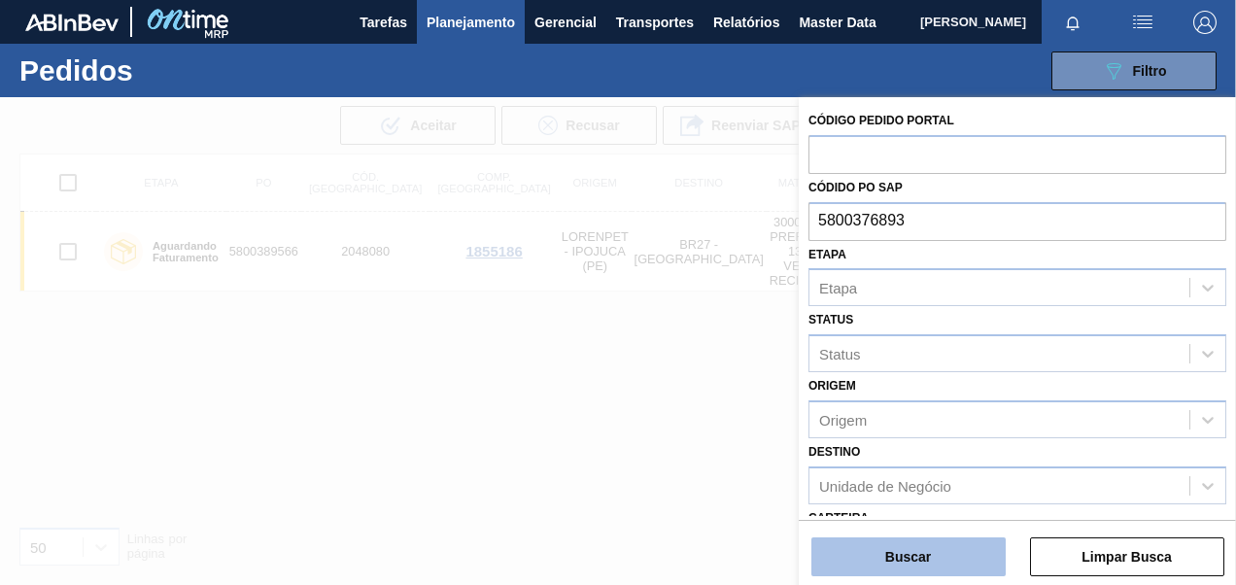
type input "5800376893"
click at [905, 562] on button "Buscar" at bounding box center [908, 556] width 194 height 39
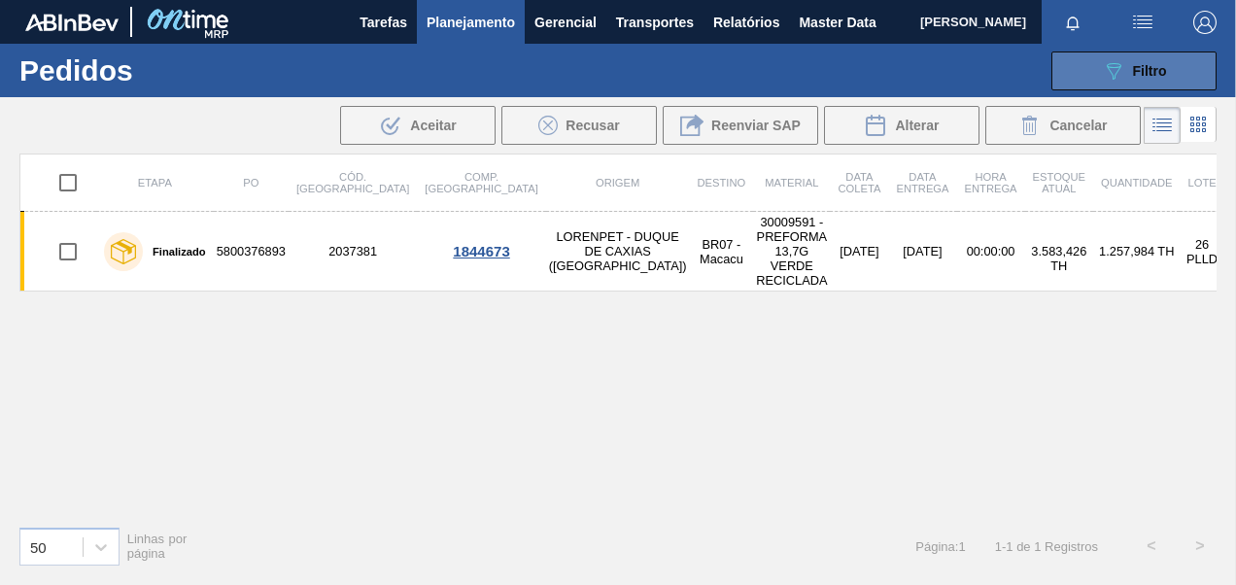
click at [1144, 72] on span "Filtro" at bounding box center [1150, 71] width 34 height 16
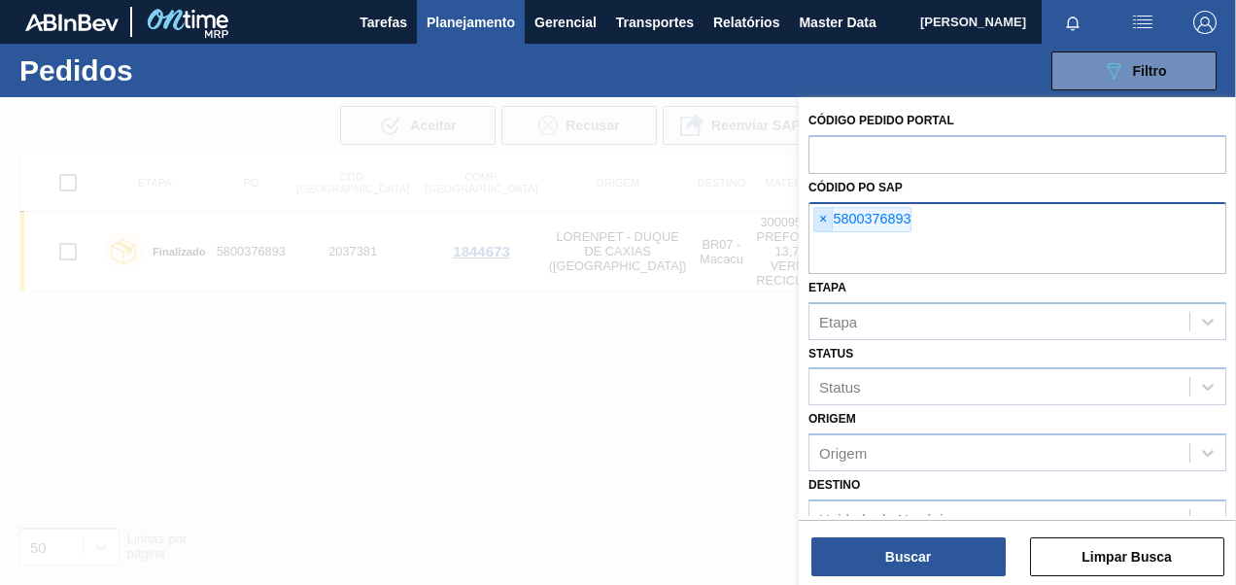
click at [823, 218] on span "×" at bounding box center [823, 219] width 18 height 23
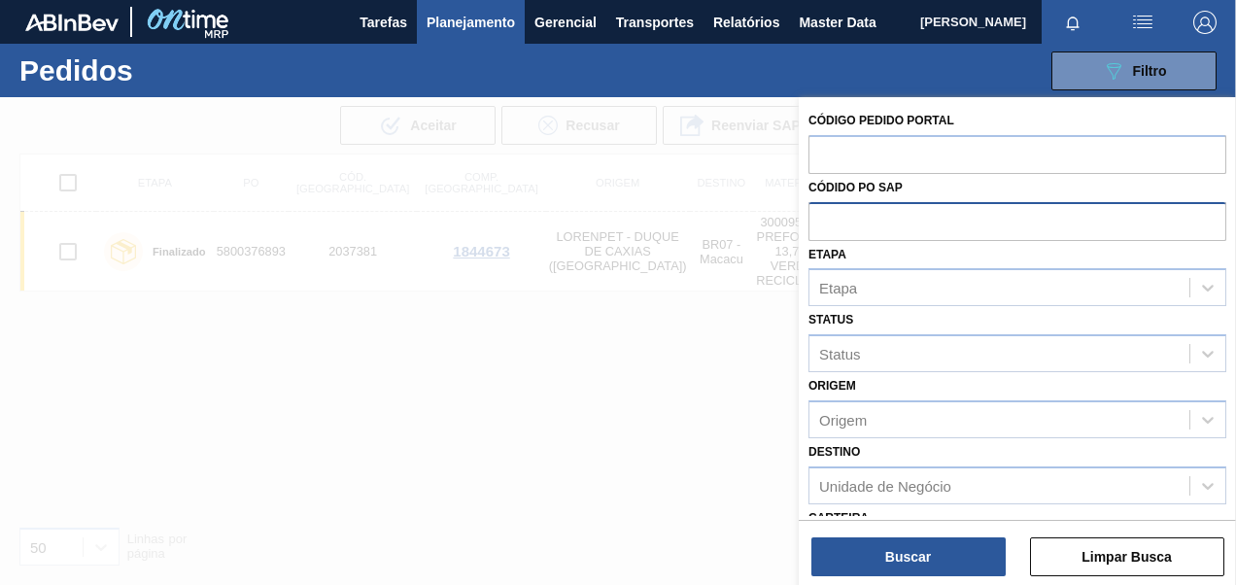
paste input "5800385277"
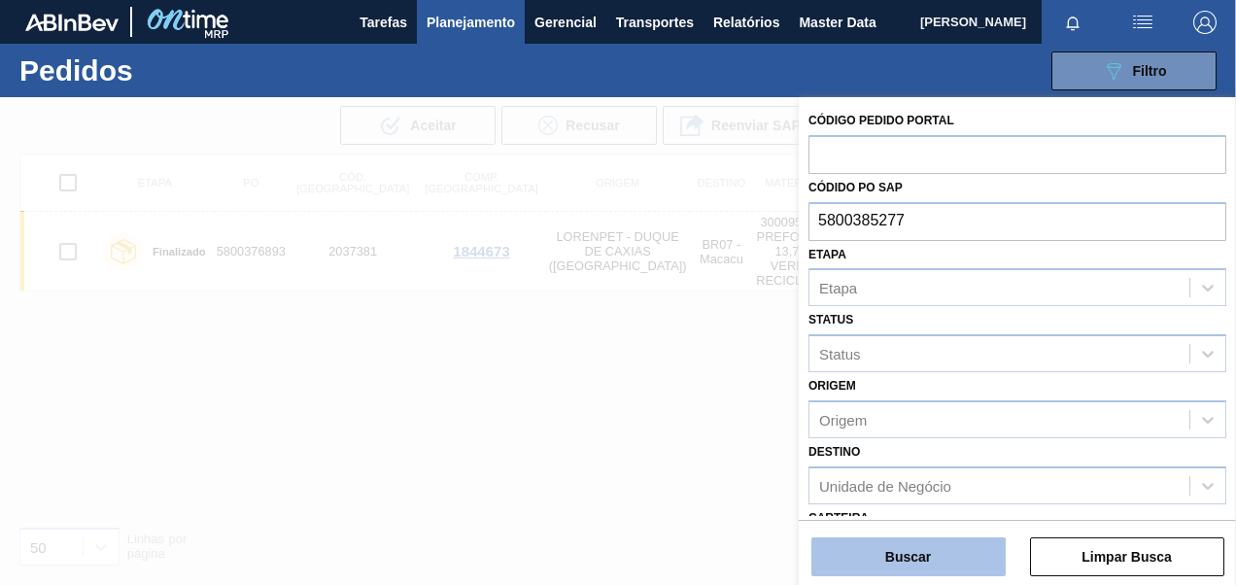
type input "5800385277"
click at [906, 559] on button "Buscar" at bounding box center [908, 556] width 194 height 39
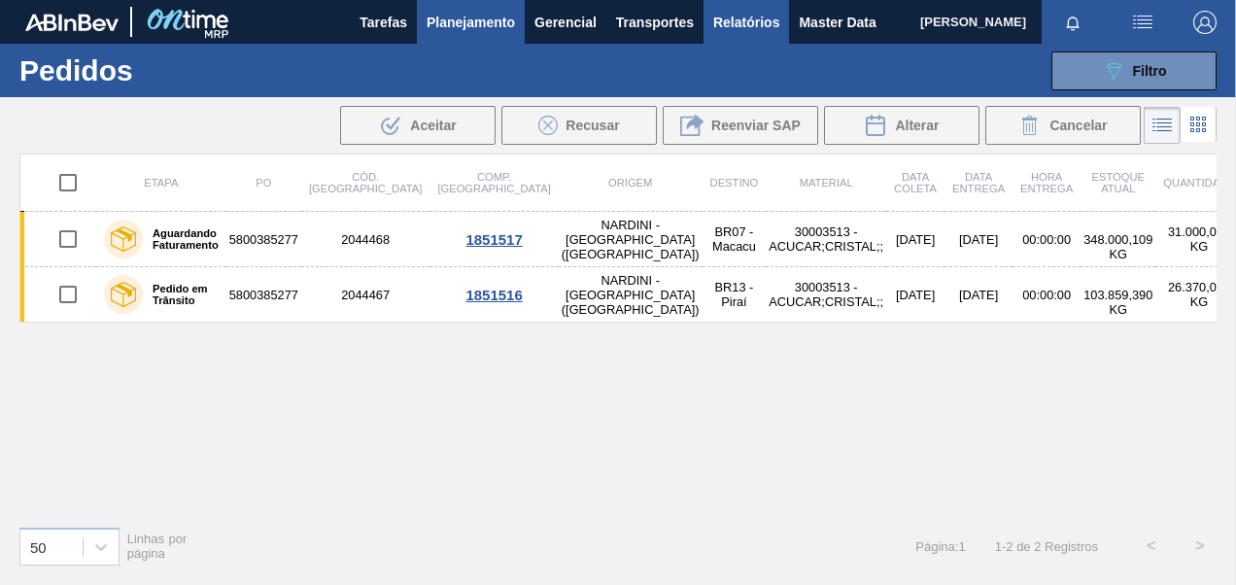
click at [747, 32] on span "Relatórios" at bounding box center [746, 22] width 66 height 23
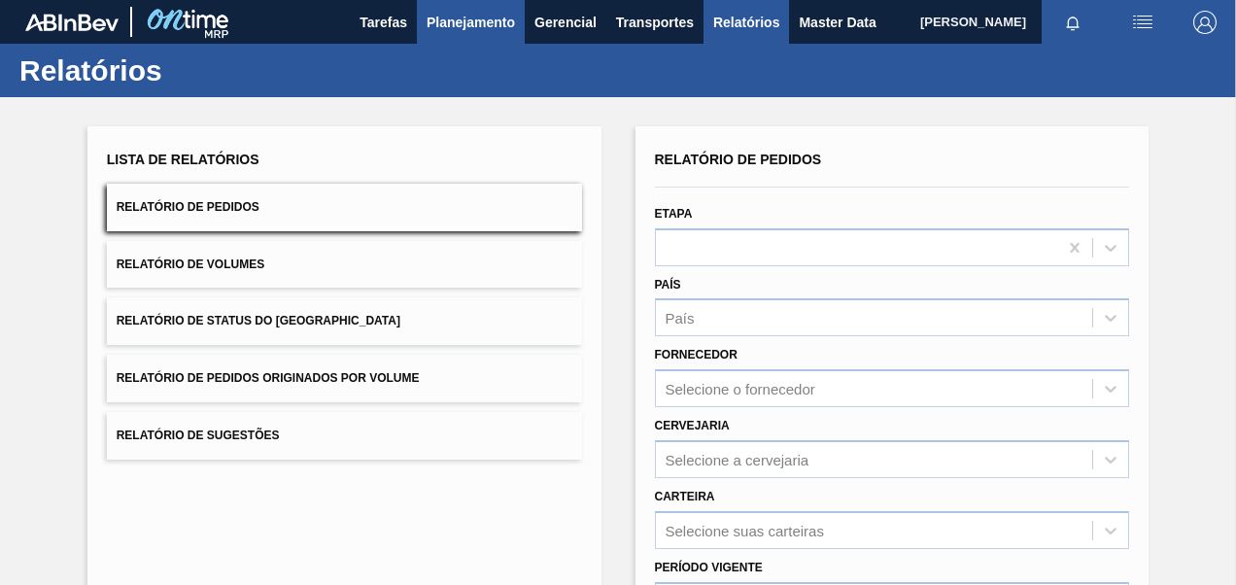
click at [469, 34] on button "Planejamento" at bounding box center [471, 22] width 108 height 44
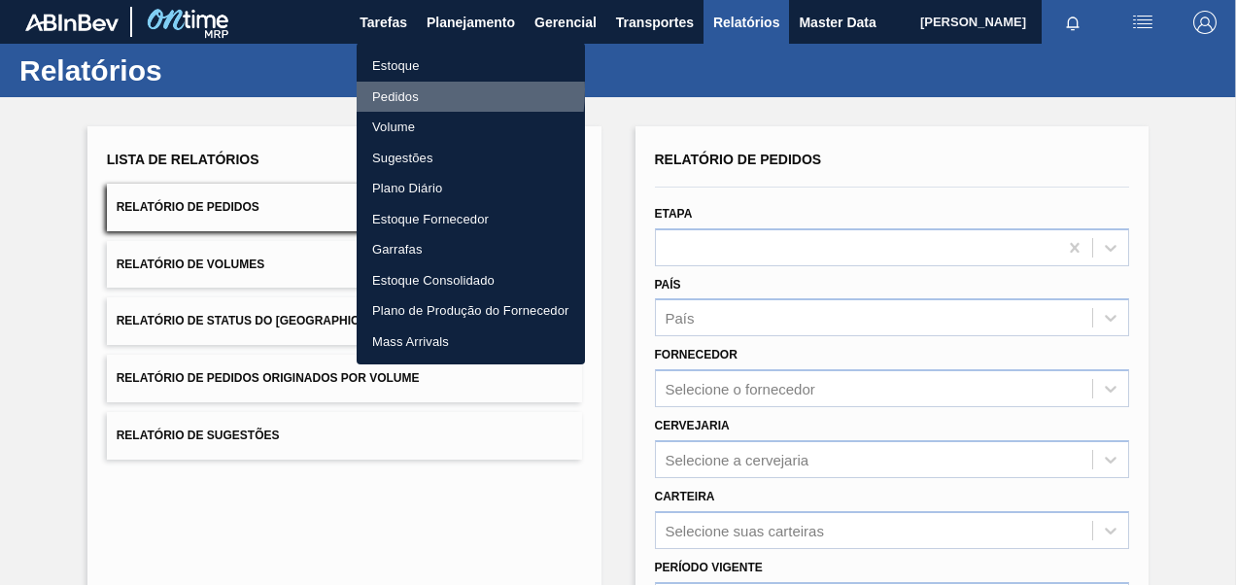
click at [398, 89] on li "Pedidos" at bounding box center [471, 97] width 228 height 31
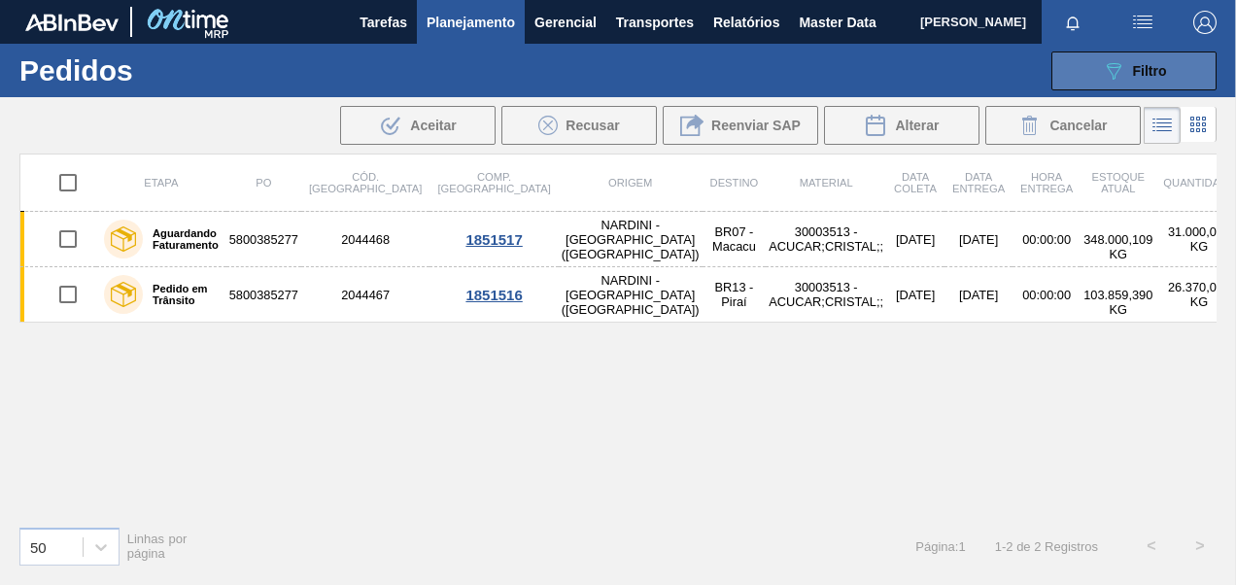
drag, startPoint x: 1114, startPoint y: 69, endPoint x: 1099, endPoint y: 68, distance: 15.6
click at [1110, 69] on icon "089F7B8B-B2A5-4AFE-B5C0-19BA573D28AC" at bounding box center [1113, 70] width 23 height 23
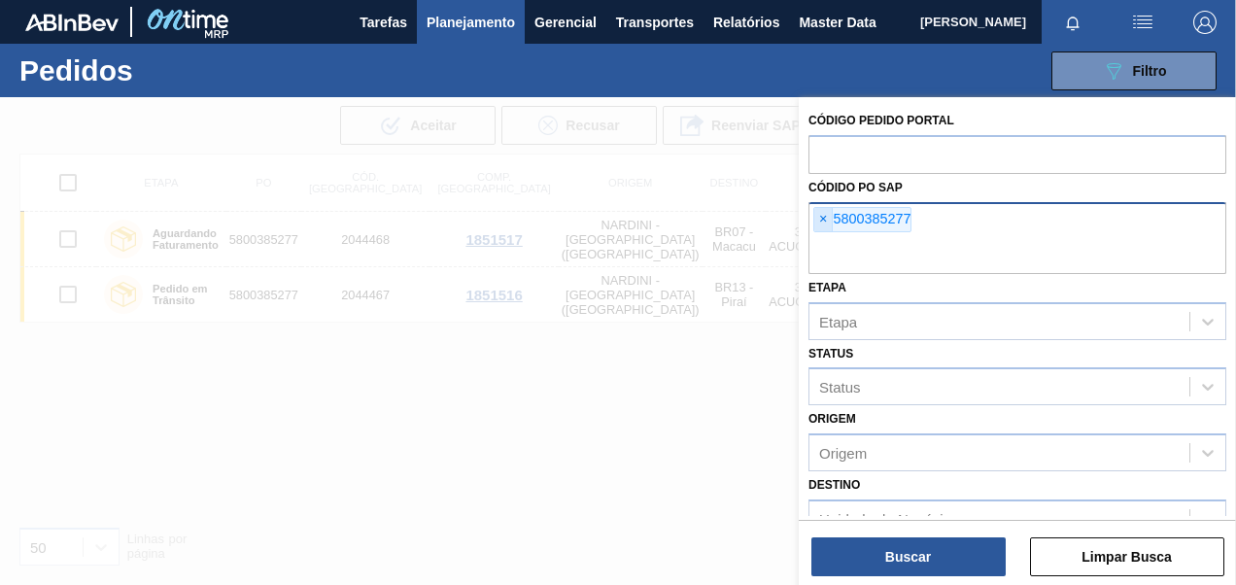
click at [824, 221] on span "×" at bounding box center [823, 219] width 18 height 23
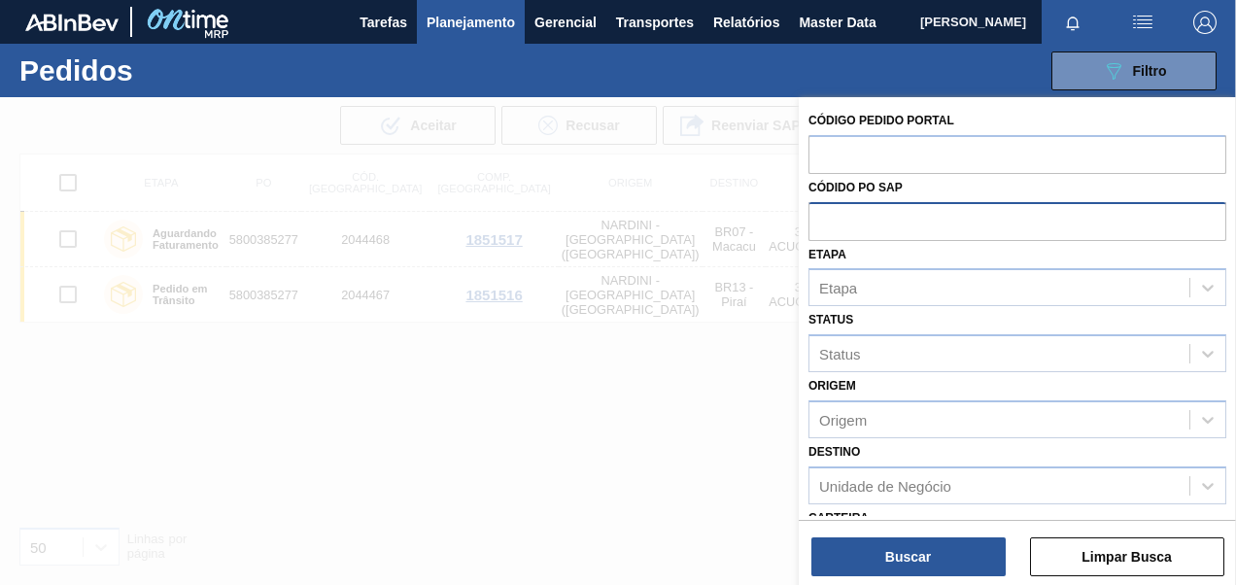
paste input "5800384453"
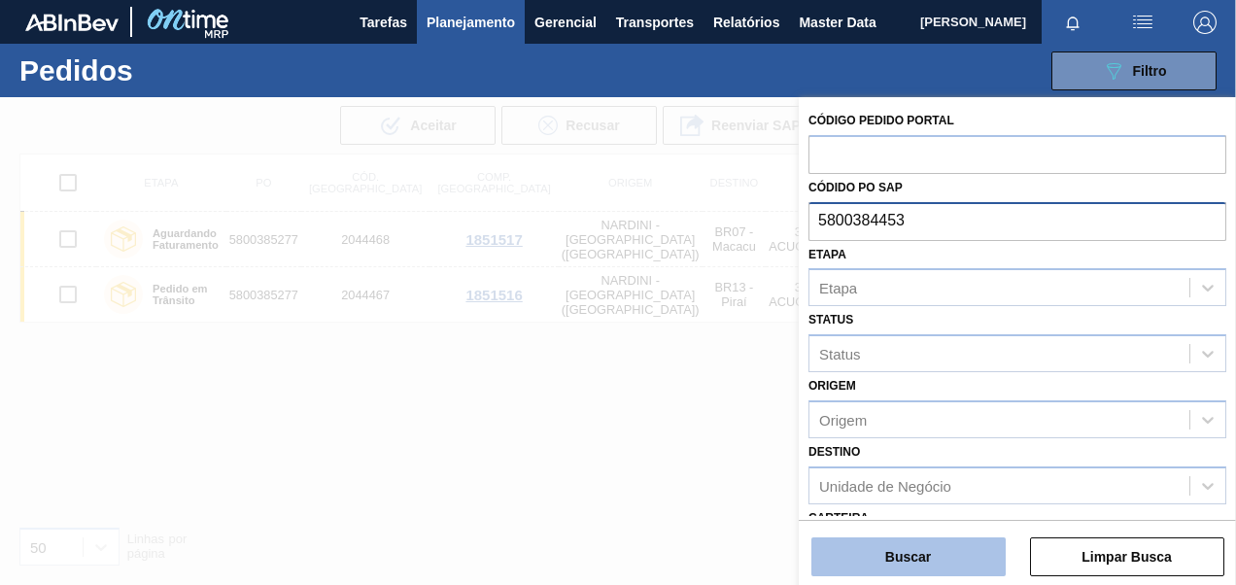
type input "5800384453"
click at [936, 563] on button "Buscar" at bounding box center [908, 556] width 194 height 39
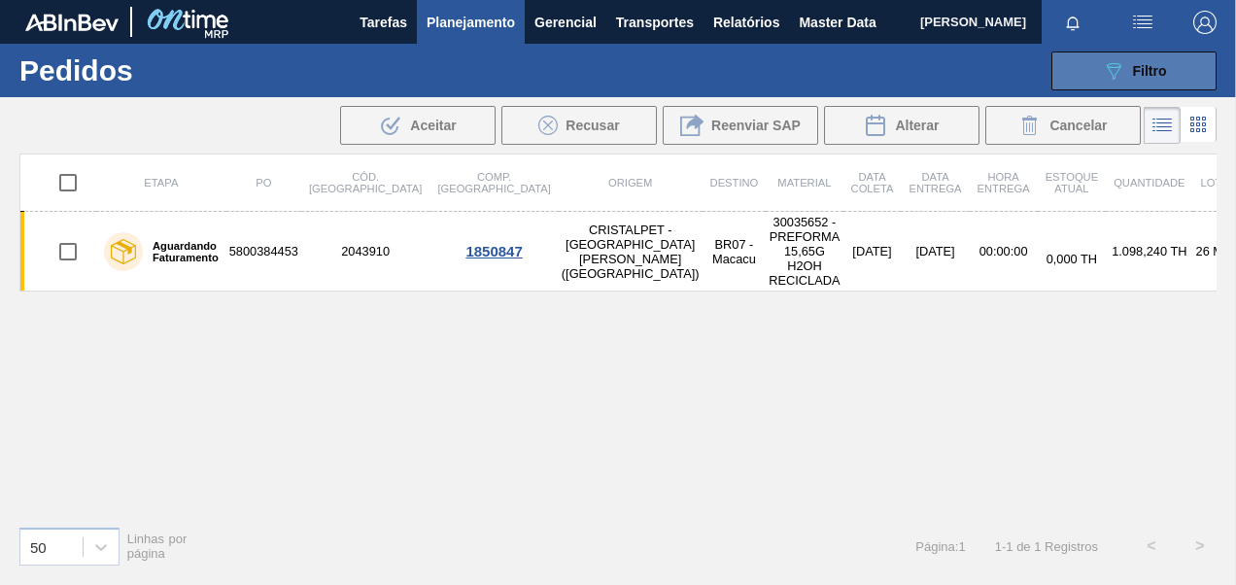
drag, startPoint x: 1078, startPoint y: 63, endPoint x: 1063, endPoint y: 84, distance: 25.6
click at [1078, 63] on button "089F7B8B-B2A5-4AFE-B5C0-19BA573D28AC Filtro" at bounding box center [1133, 70] width 165 height 39
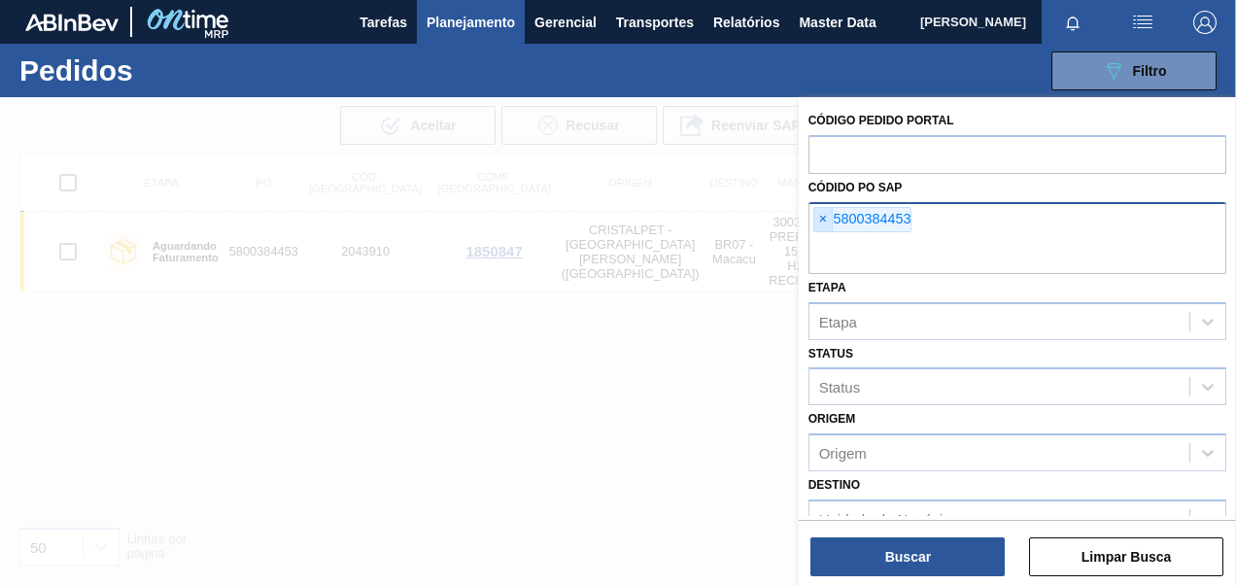
click at [814, 216] on span "×" at bounding box center [823, 219] width 18 height 23
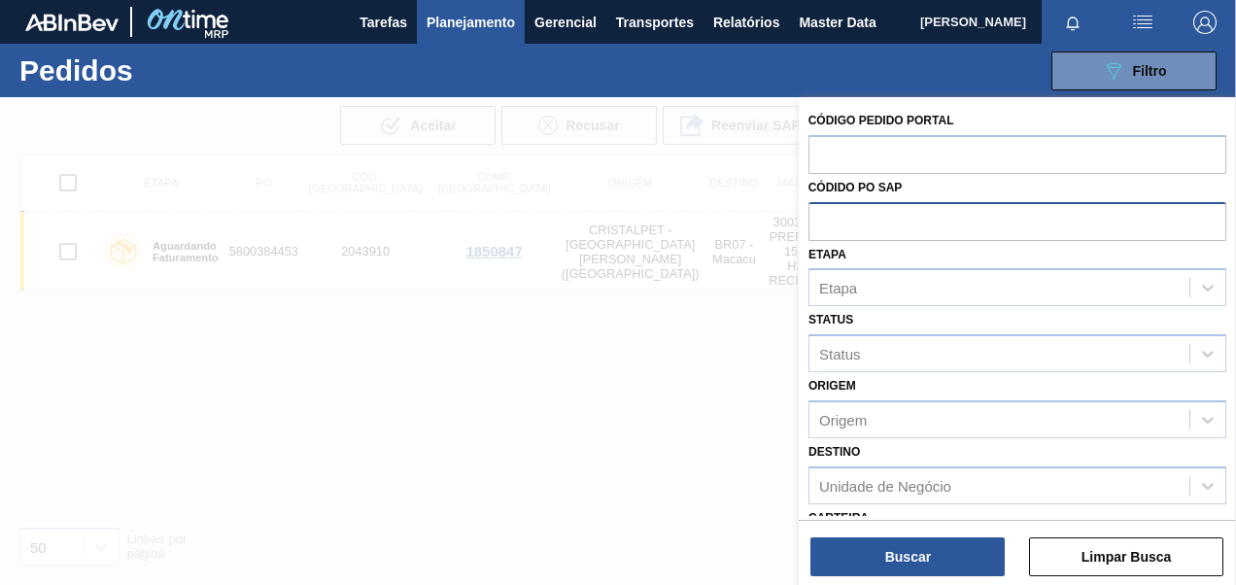
paste input "5800385277"
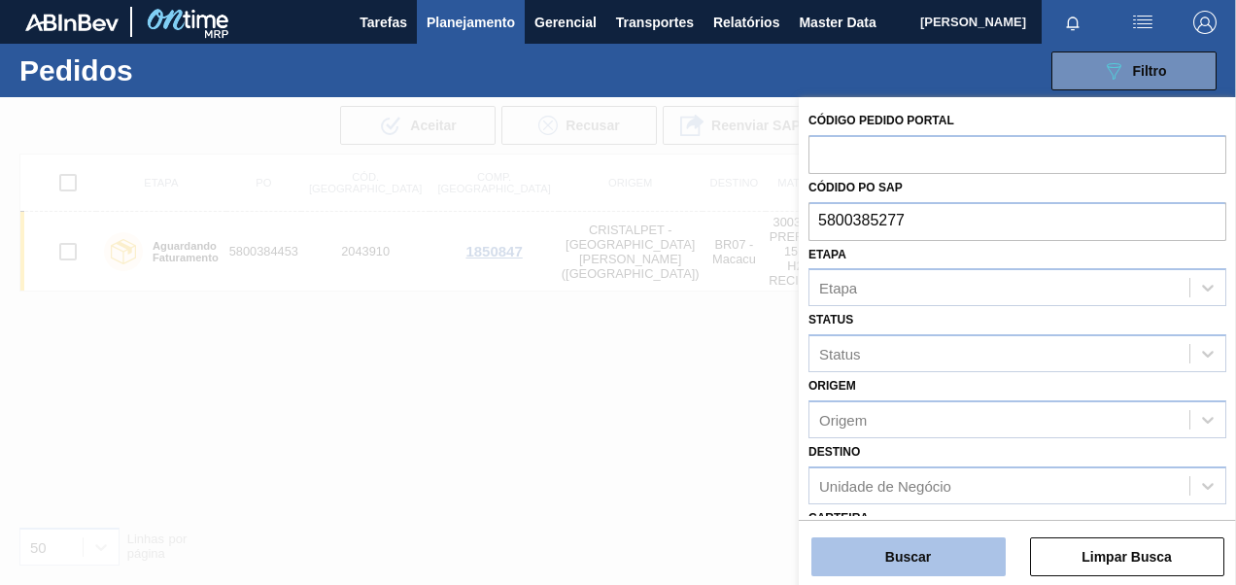
type input "5800385277"
click at [934, 569] on button "Buscar" at bounding box center [908, 556] width 194 height 39
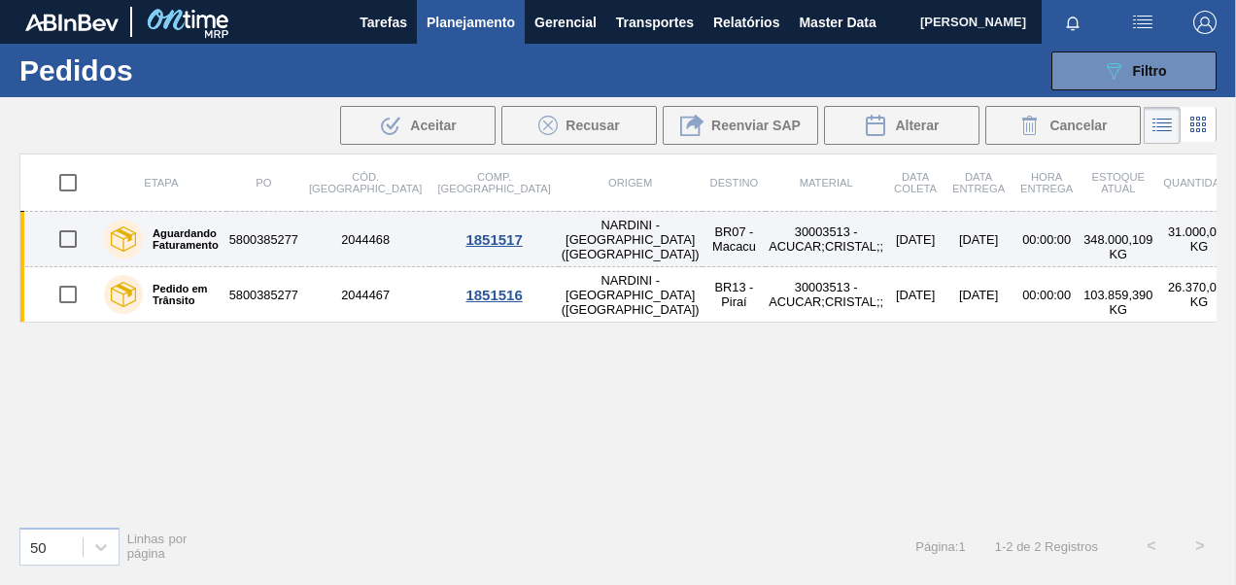
click at [765, 236] on td "30003513 - ACUCAR;CRISTAL;;" at bounding box center [825, 239] width 120 height 55
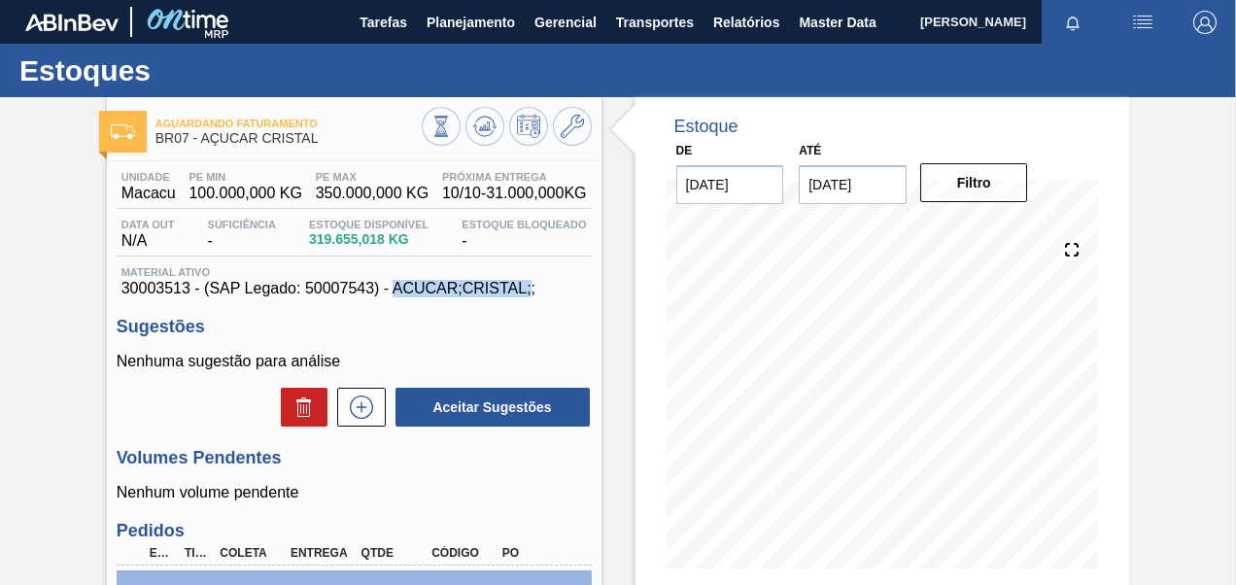
drag, startPoint x: 392, startPoint y: 285, endPoint x: 528, endPoint y: 293, distance: 136.3
click at [528, 293] on span "30003513 - (SAP Legado: 50007543) - ACUCAR;CRISTAL;;" at bounding box center [353, 288] width 465 height 17
click at [511, 303] on div "Unidade Macacu PE MIN 100.000,000 KG PE MAX 350.000,000 KG Próxima Entrega 10/1…" at bounding box center [354, 554] width 494 height 787
click at [484, 29] on span "Planejamento" at bounding box center [470, 22] width 88 height 23
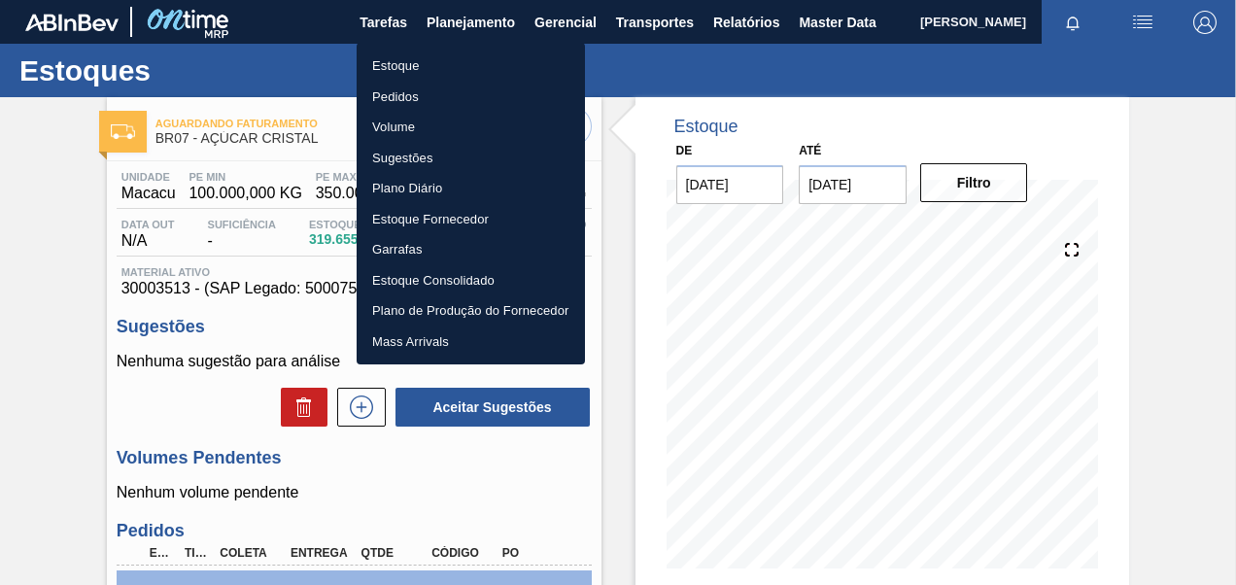
click at [417, 94] on li "Pedidos" at bounding box center [471, 97] width 228 height 31
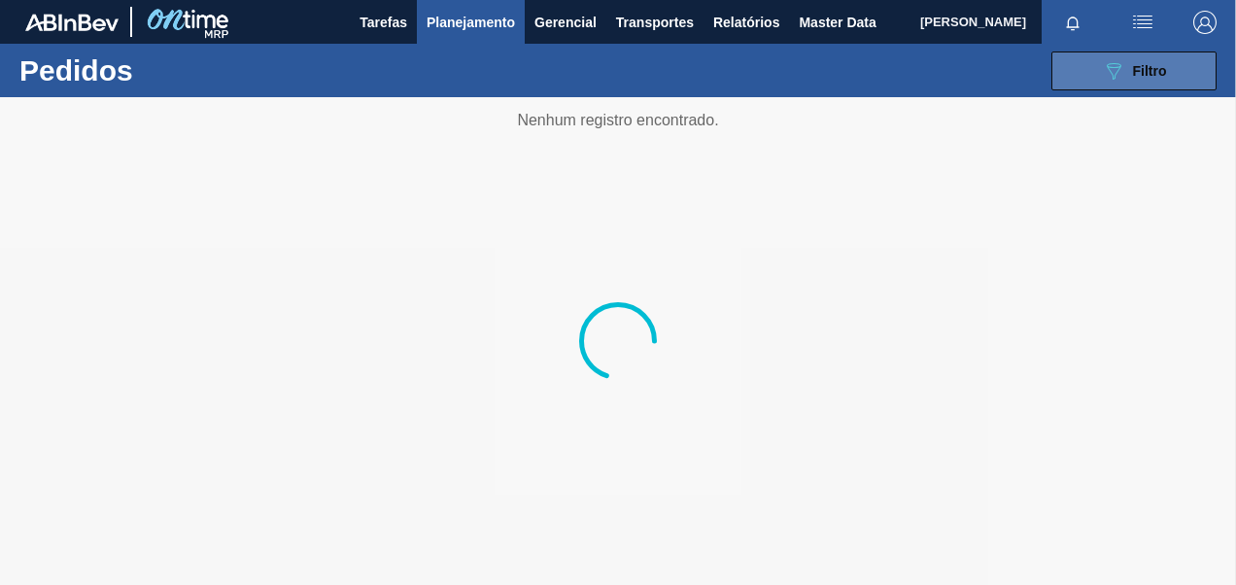
click at [1095, 68] on button "089F7B8B-B2A5-4AFE-B5C0-19BA573D28AC Filtro" at bounding box center [1133, 70] width 165 height 39
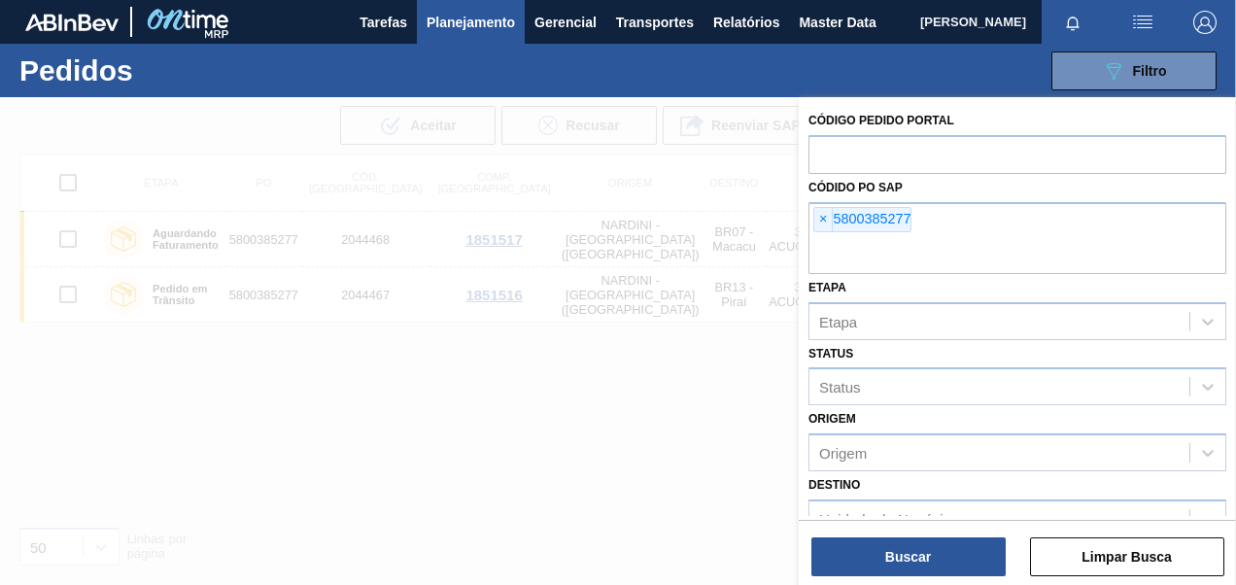
click at [819, 222] on span "×" at bounding box center [823, 219] width 18 height 23
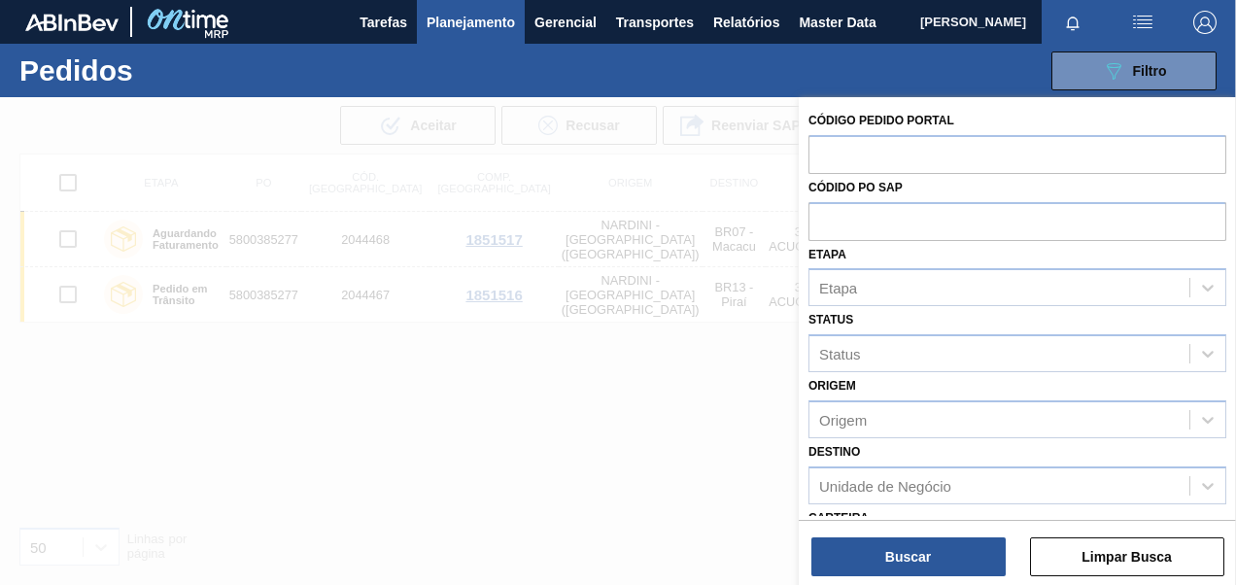
paste input "5800393706"
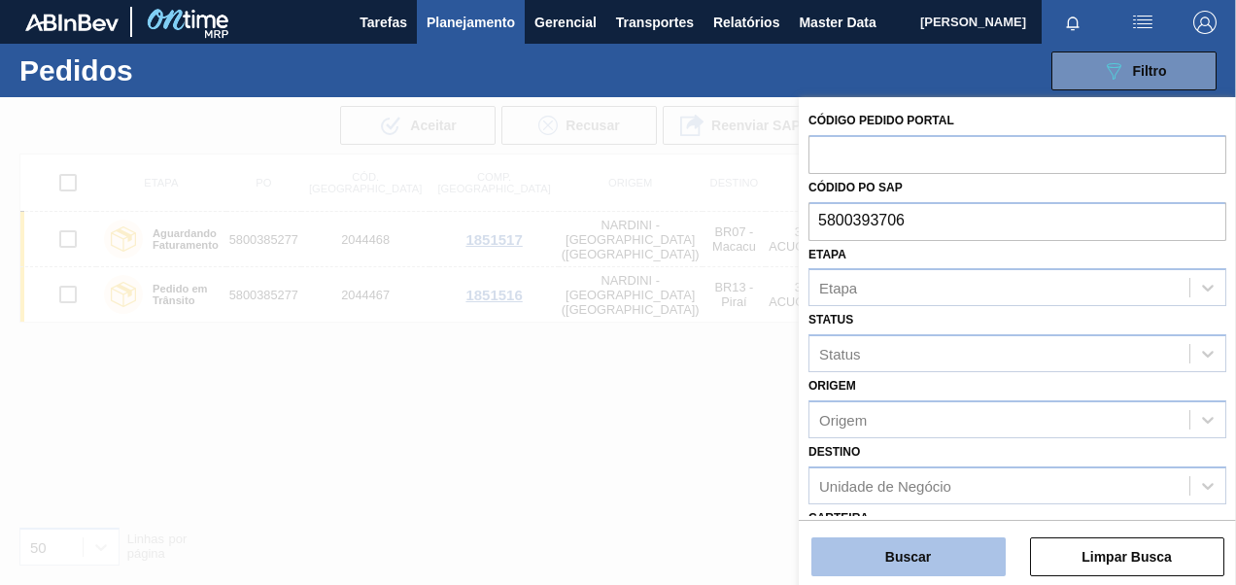
type input "5800393706"
click at [882, 570] on button "Buscar" at bounding box center [908, 556] width 194 height 39
